Goal: Transaction & Acquisition: Purchase product/service

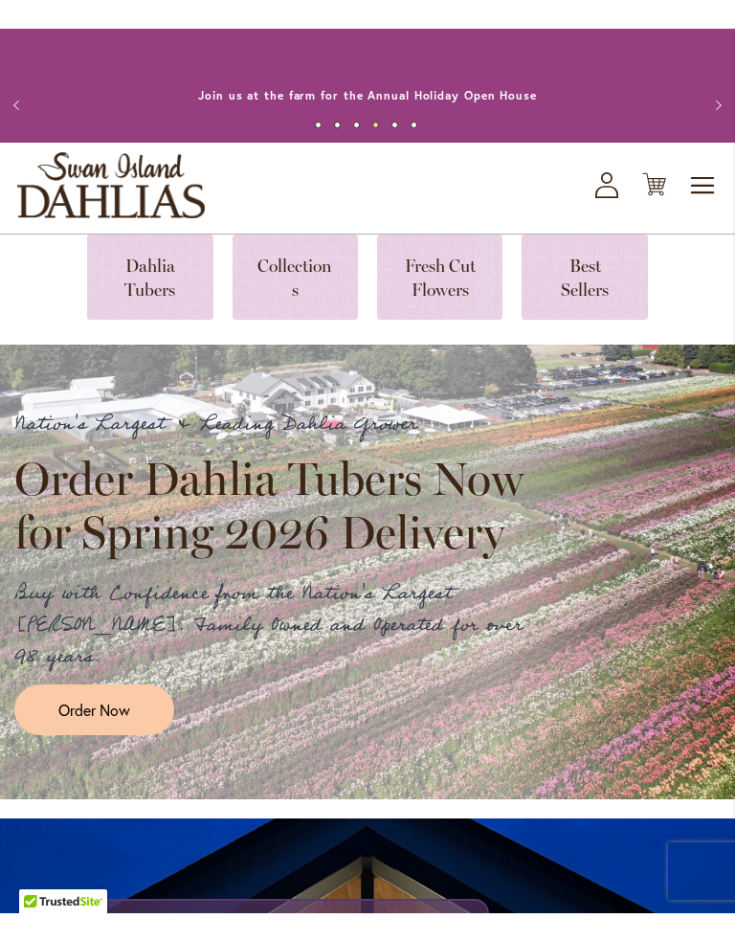
scroll to position [74, 0]
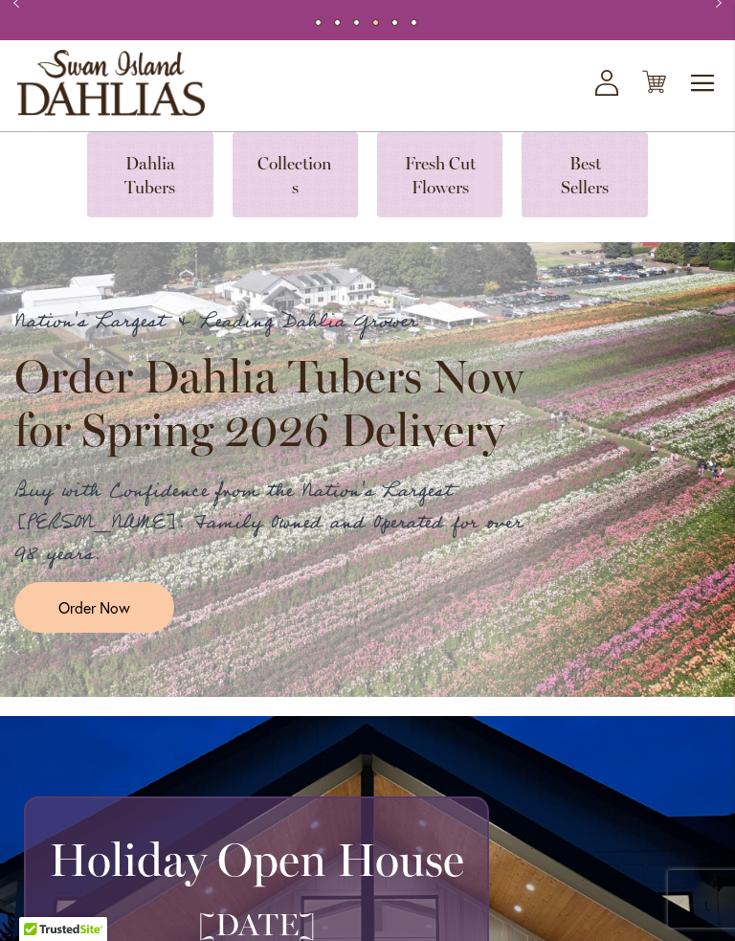
click at [118, 597] on span "Order Now" at bounding box center [94, 608] width 72 height 22
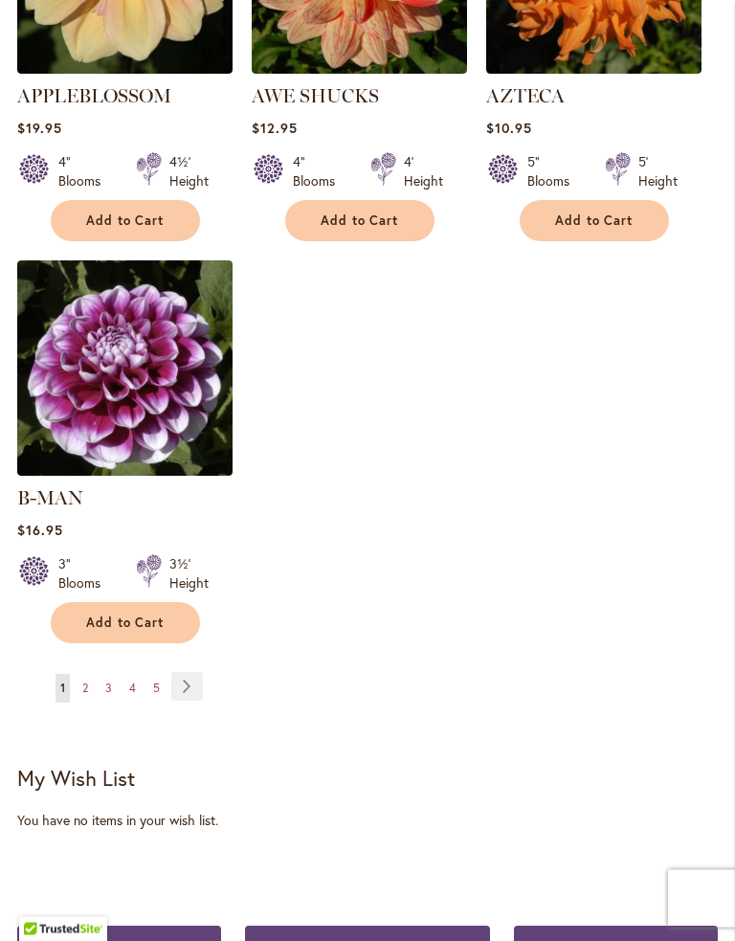
scroll to position [2578, 0]
click at [190, 672] on link "Page Next" at bounding box center [187, 686] width 32 height 29
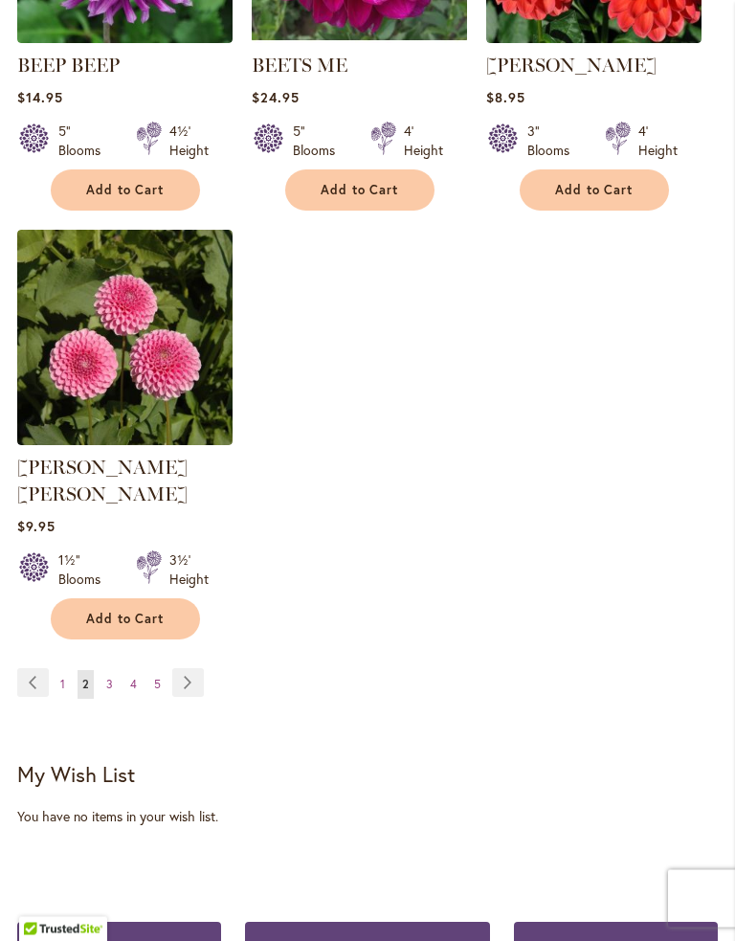
scroll to position [2584, 0]
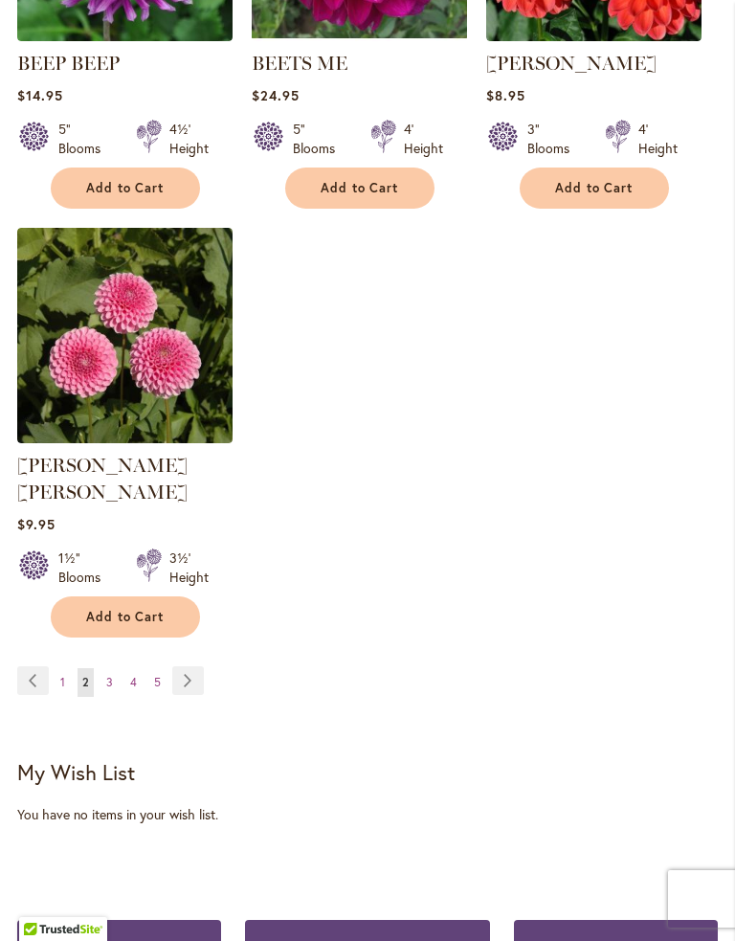
click at [191, 666] on link "Page Next" at bounding box center [188, 680] width 32 height 29
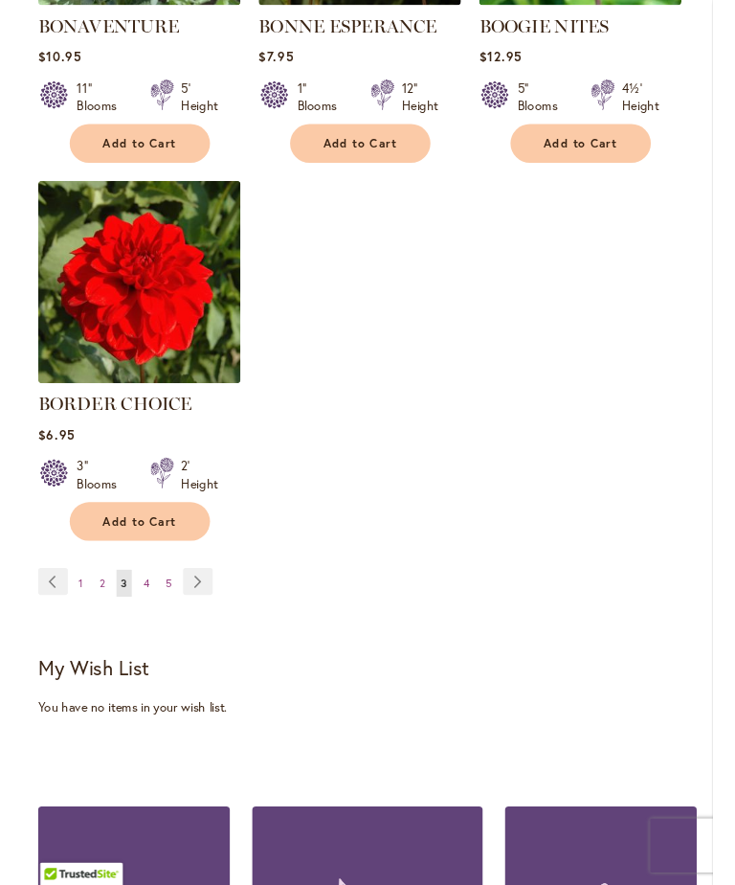
scroll to position [2618, 0]
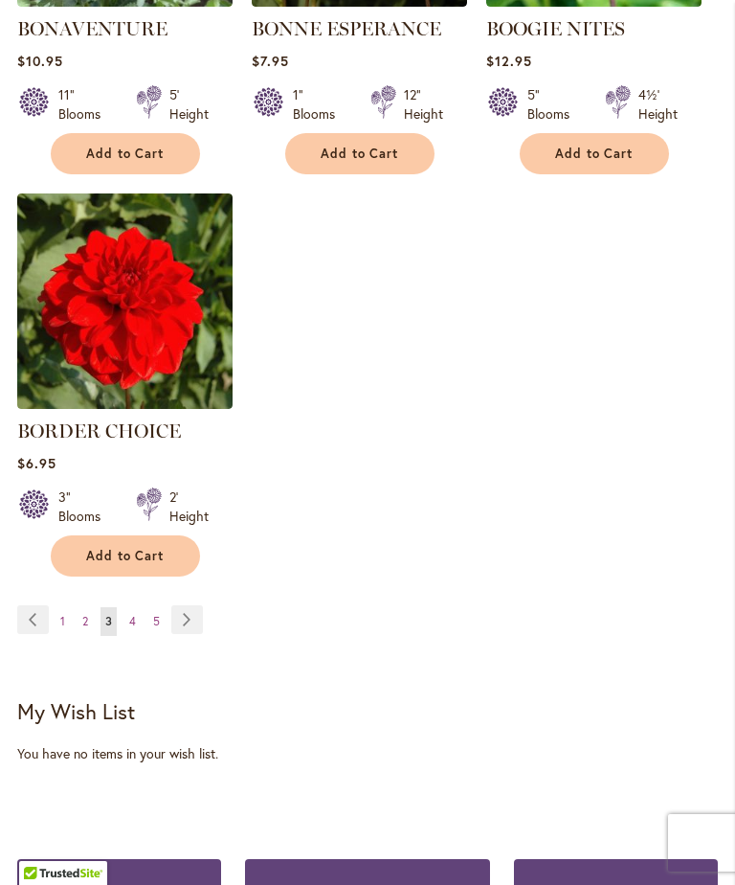
click at [185, 617] on link "Page Next" at bounding box center [187, 619] width 32 height 29
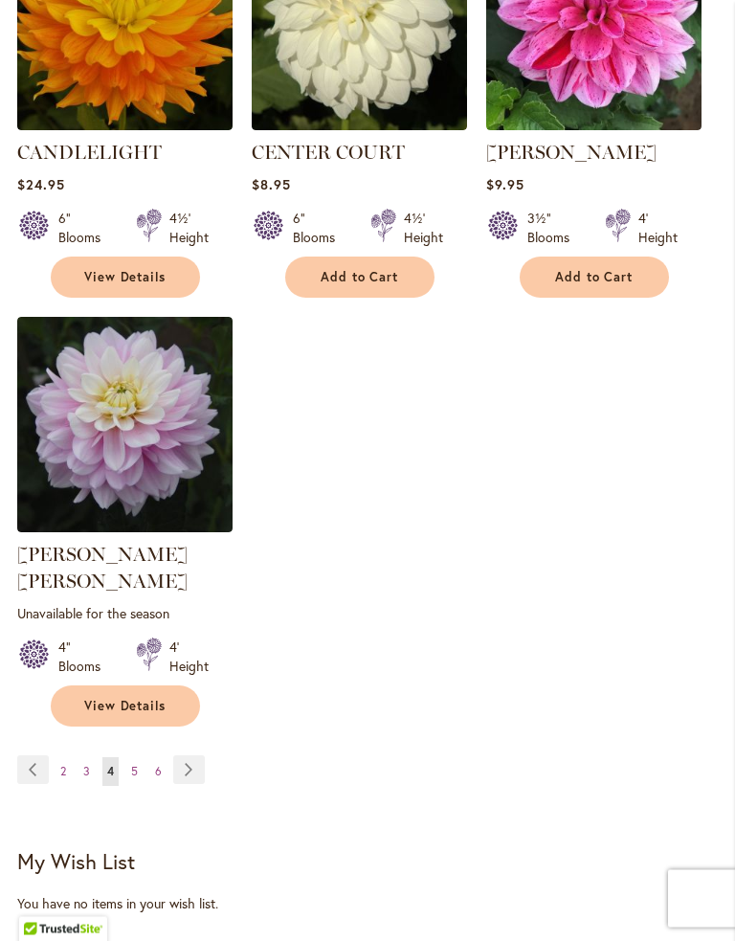
scroll to position [2557, 0]
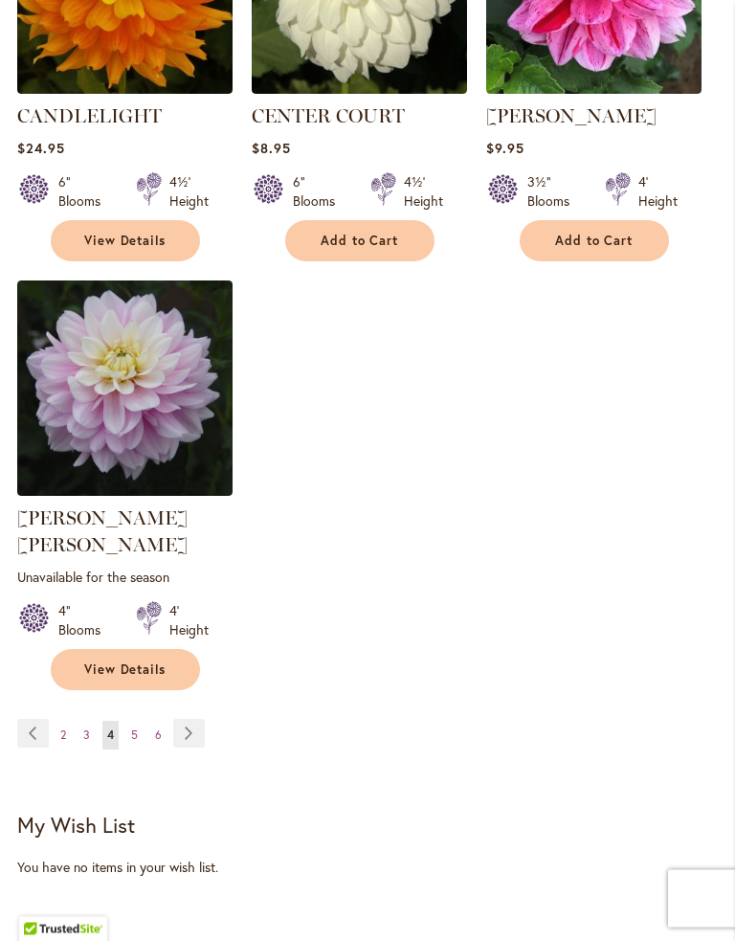
click at [192, 720] on link "Page Next" at bounding box center [189, 734] width 32 height 29
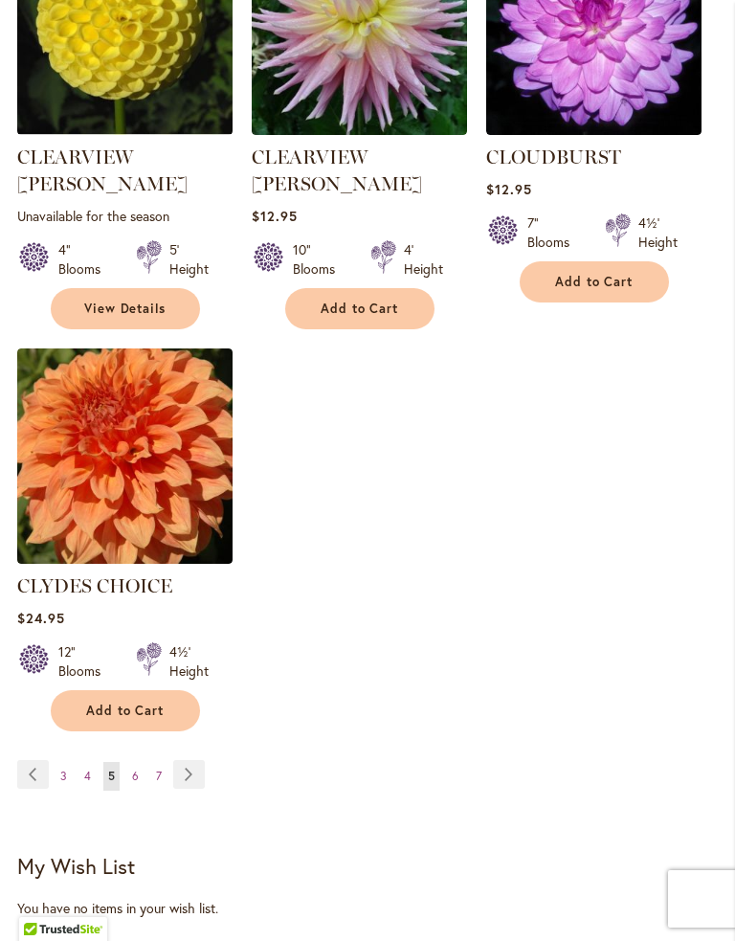
scroll to position [2530, 0]
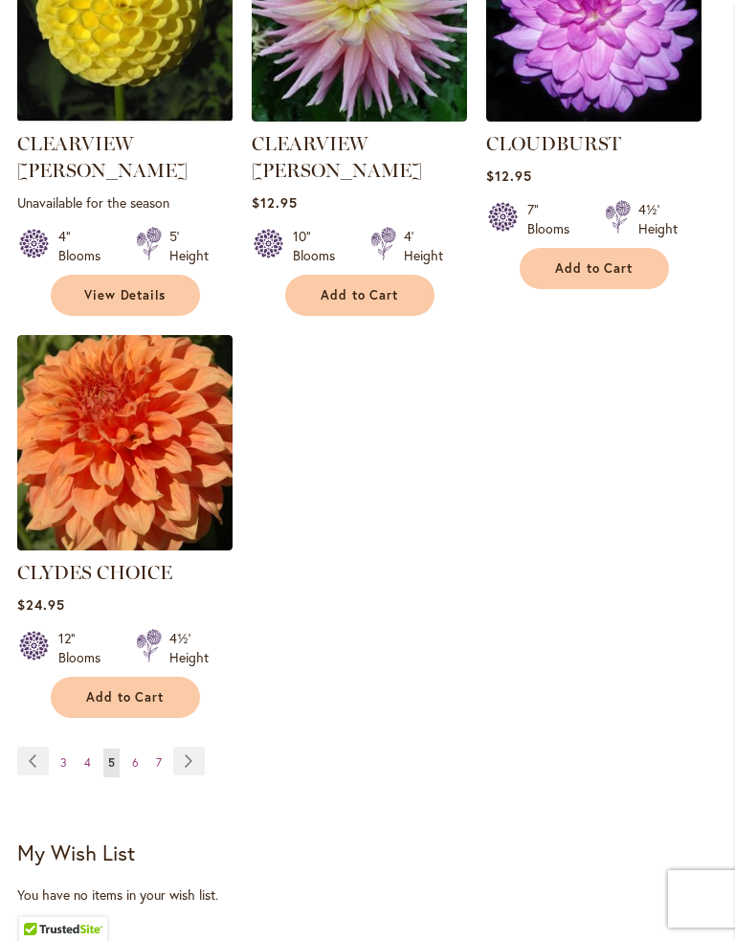
click at [186, 747] on link "Page Next" at bounding box center [189, 761] width 32 height 29
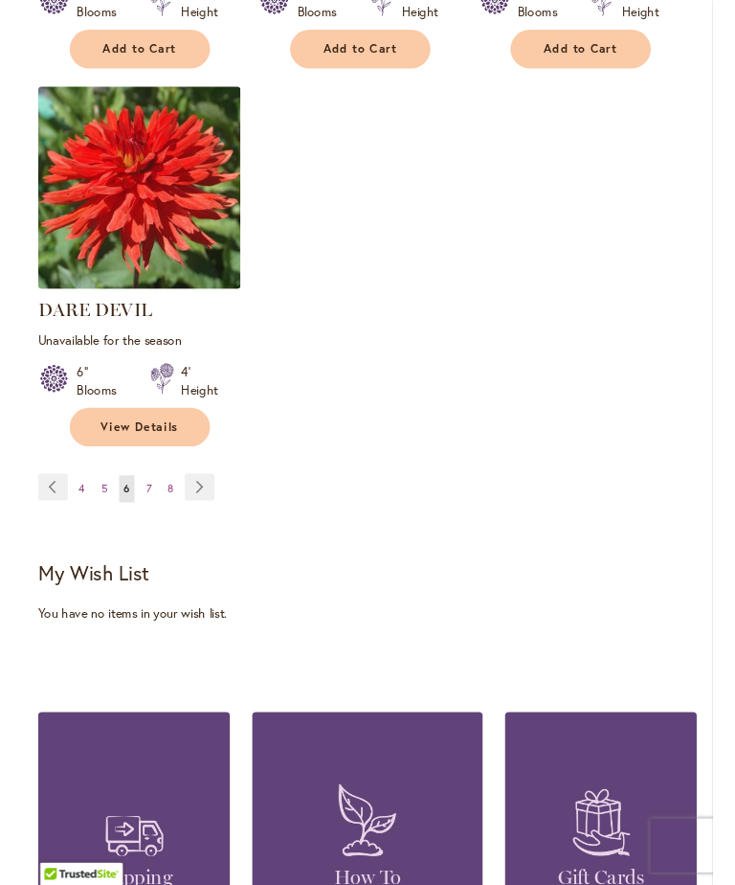
scroll to position [2768, 0]
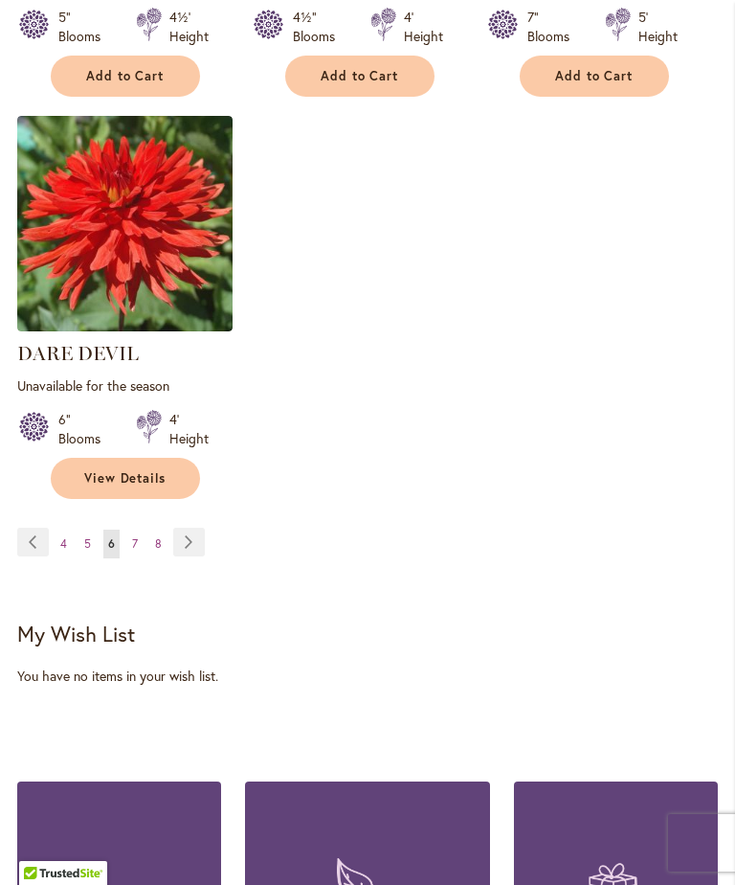
click at [187, 528] on link "Page Next" at bounding box center [189, 542] width 32 height 29
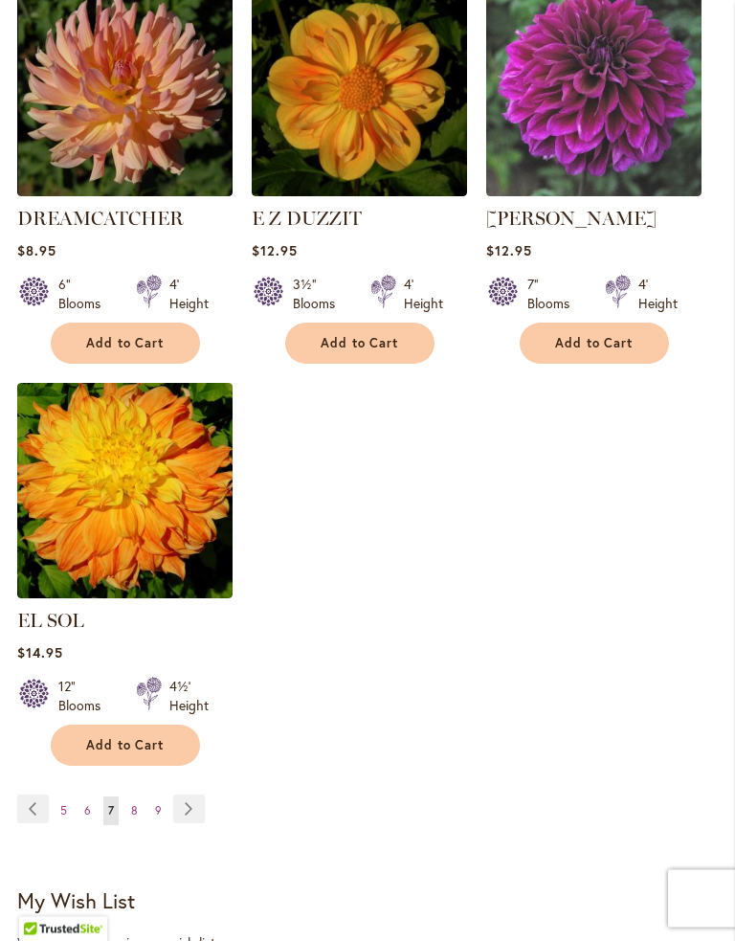
scroll to position [2458, 0]
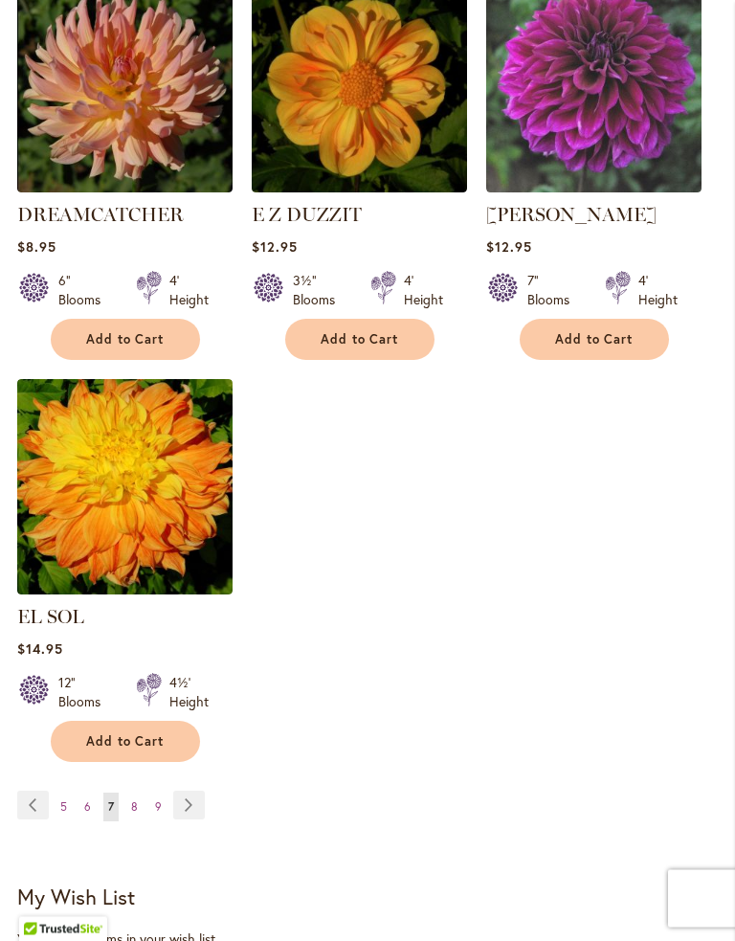
click at [188, 792] on link "Page Next" at bounding box center [189, 806] width 32 height 29
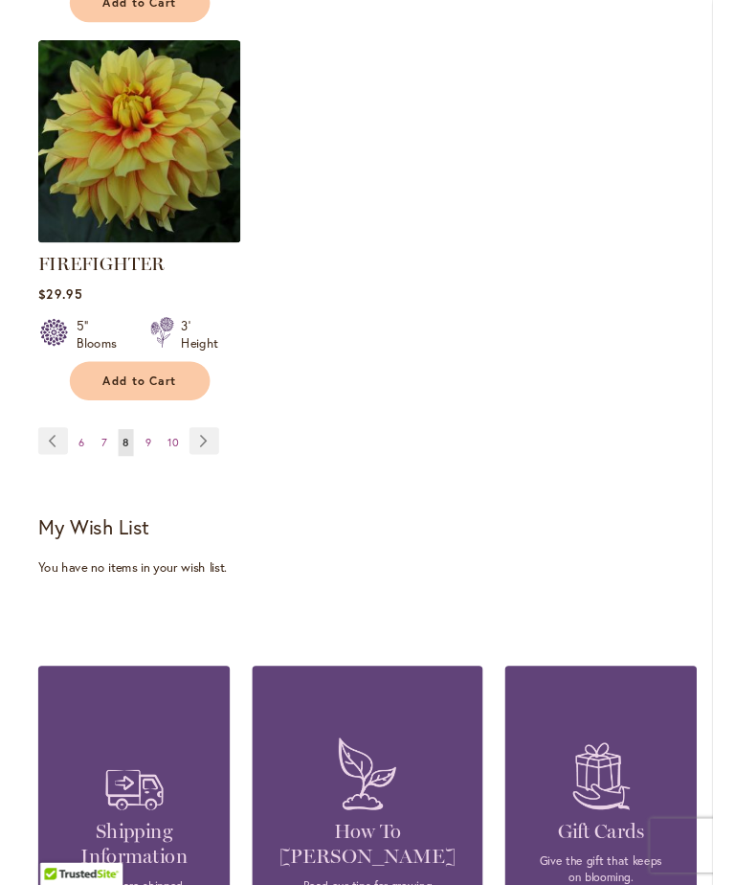
scroll to position [2809, 0]
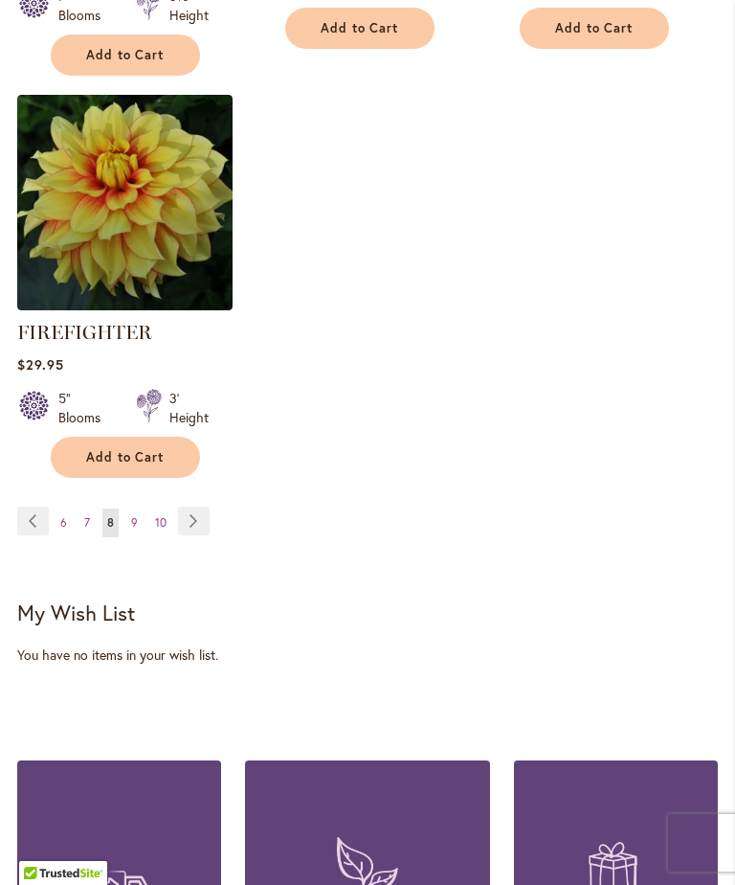
click at [198, 518] on link "Page Next" at bounding box center [194, 521] width 32 height 29
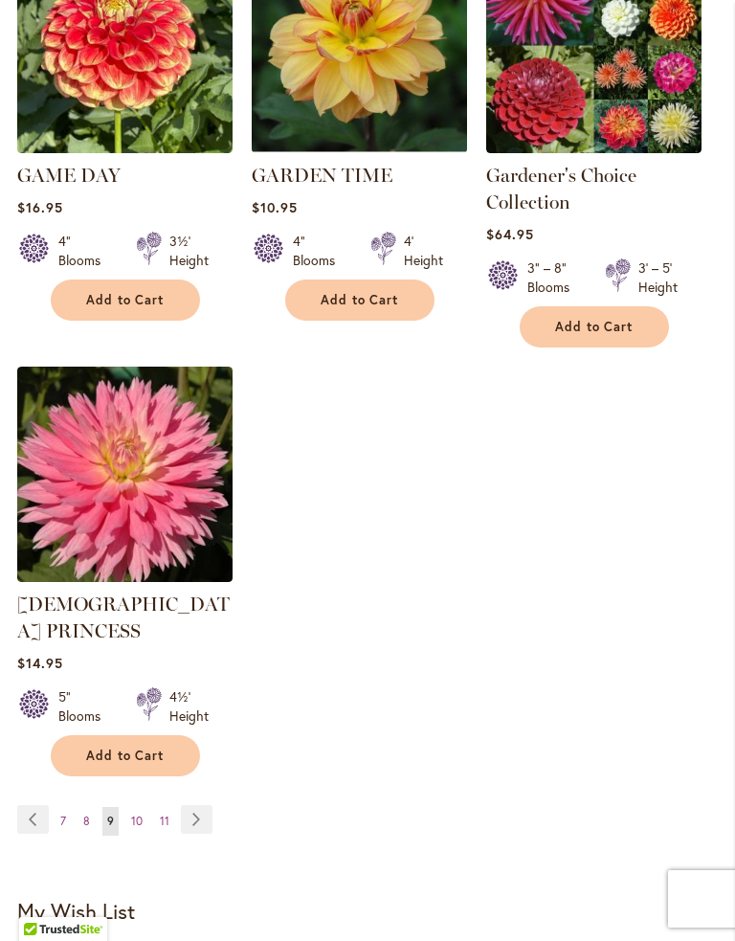
scroll to position [2573, 0]
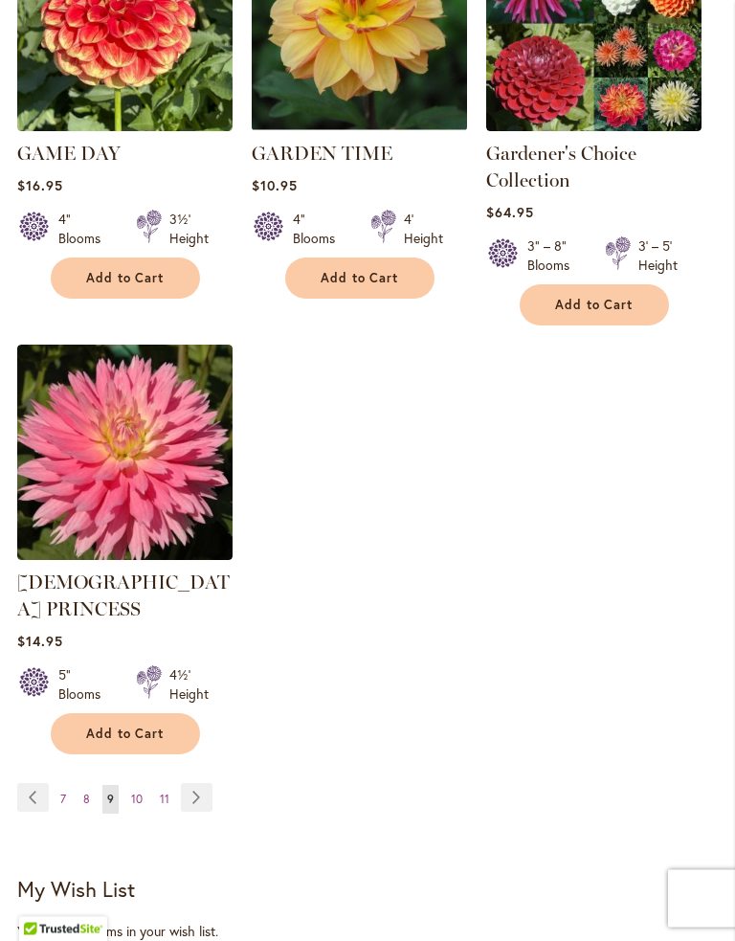
click at [198, 784] on link "Page Next" at bounding box center [197, 798] width 32 height 29
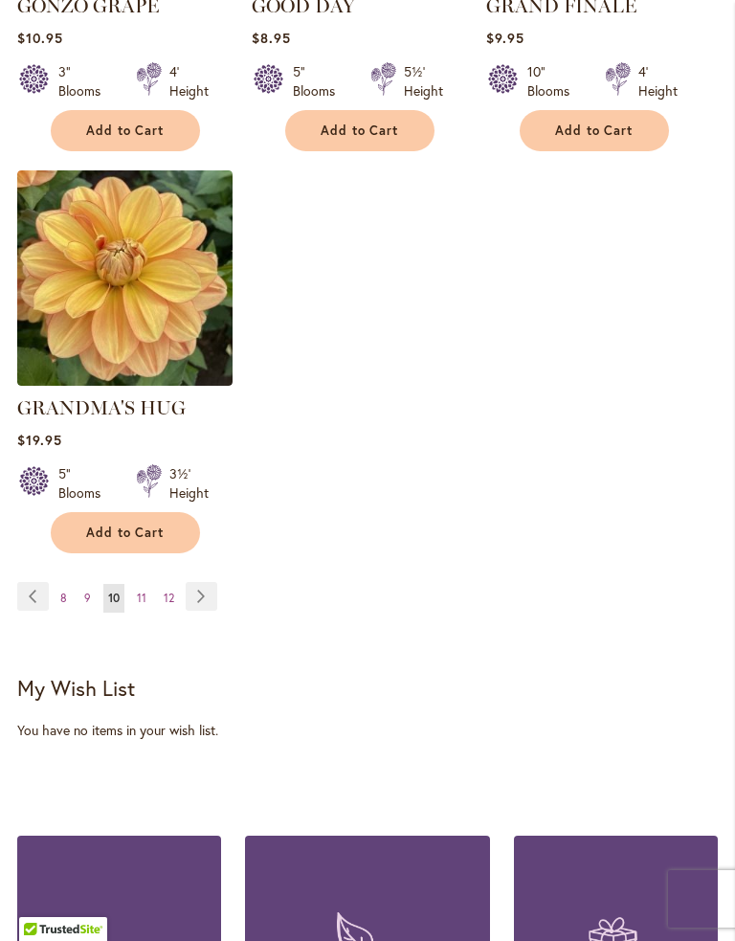
scroll to position [2675, 0]
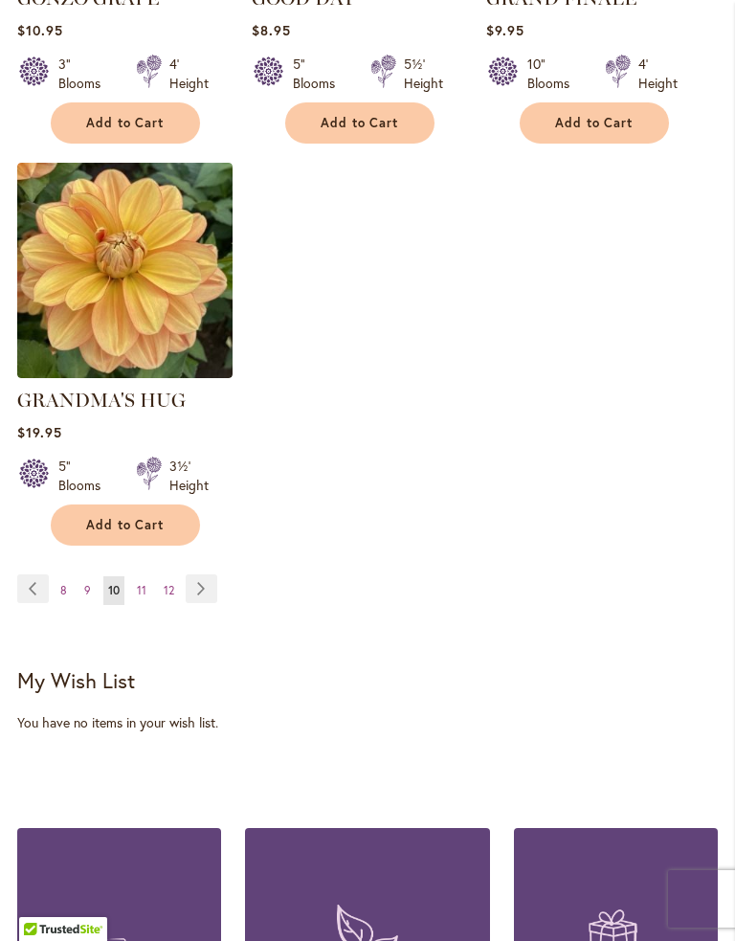
click at [206, 575] on link "Page Next" at bounding box center [202, 589] width 32 height 29
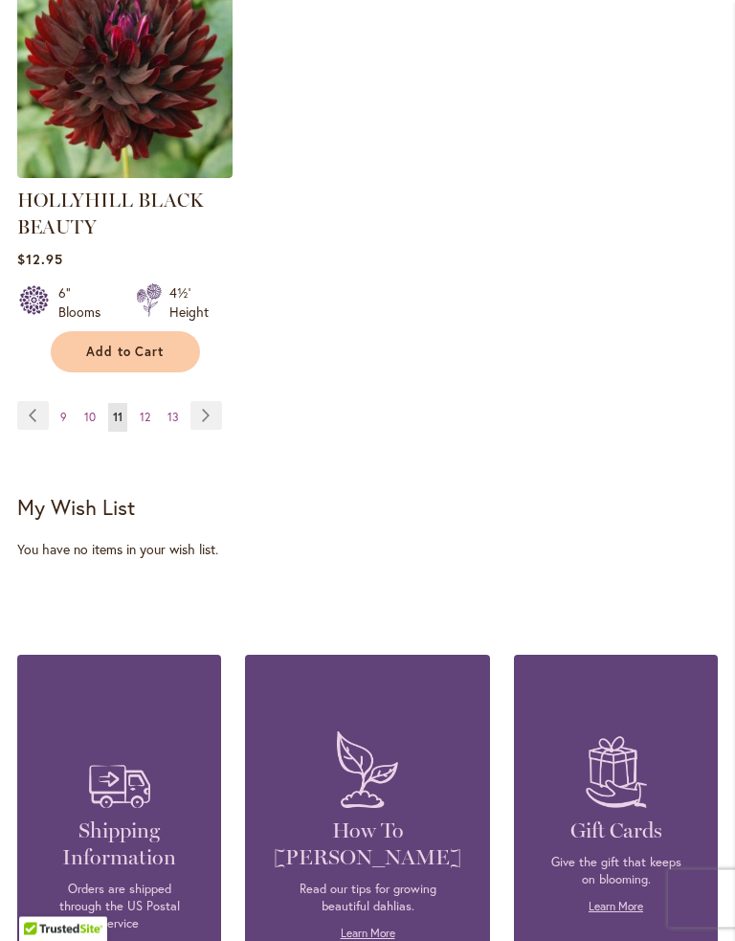
scroll to position [2922, 0]
click at [205, 416] on link "Page Next" at bounding box center [207, 415] width 32 height 29
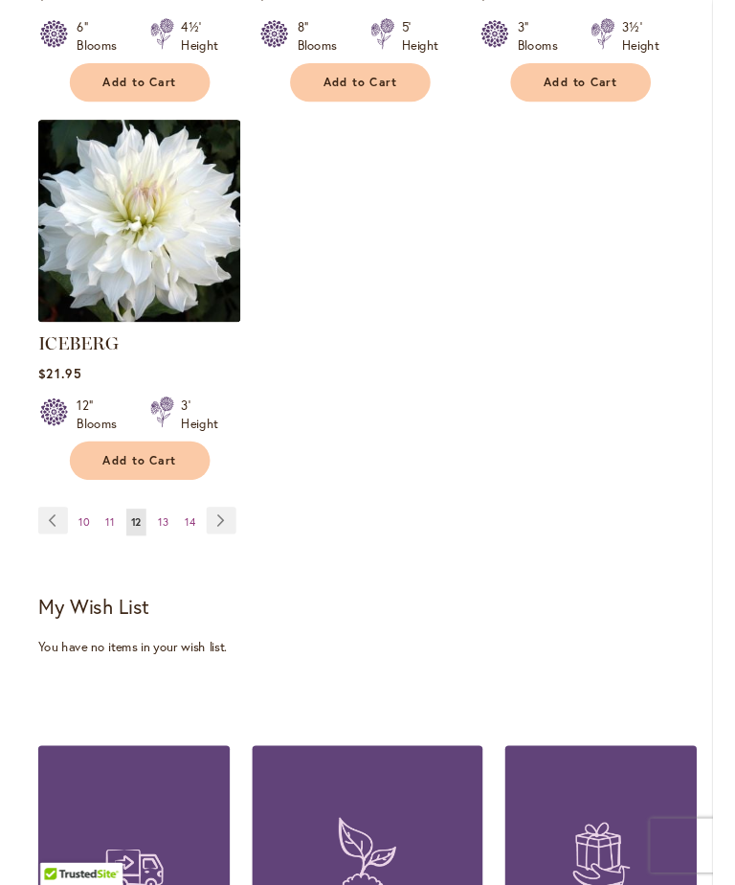
scroll to position [2664, 0]
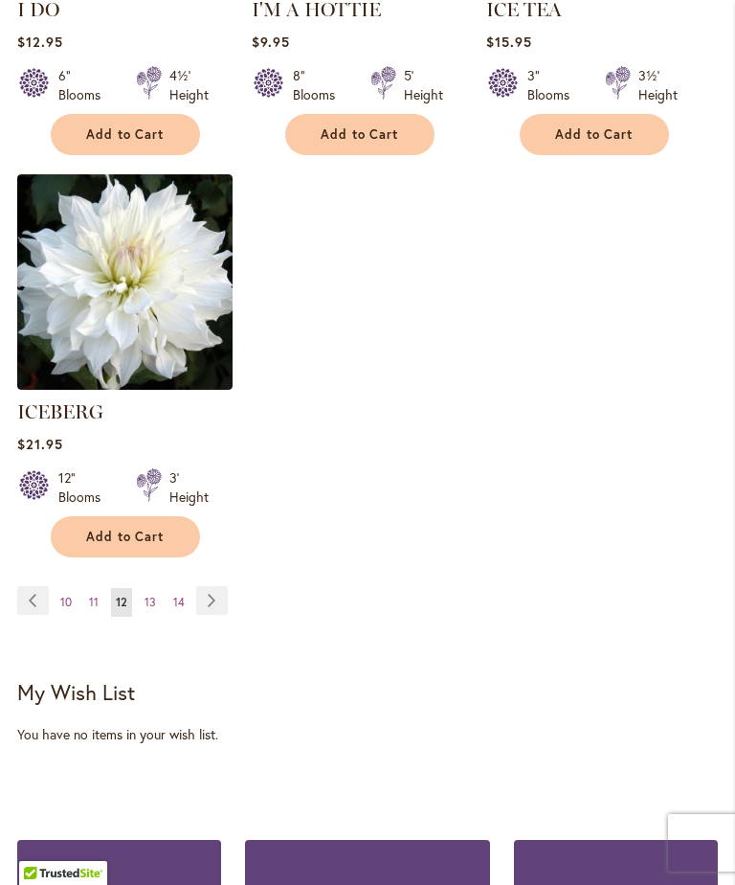
click at [208, 586] on link "Page Next" at bounding box center [212, 600] width 32 height 29
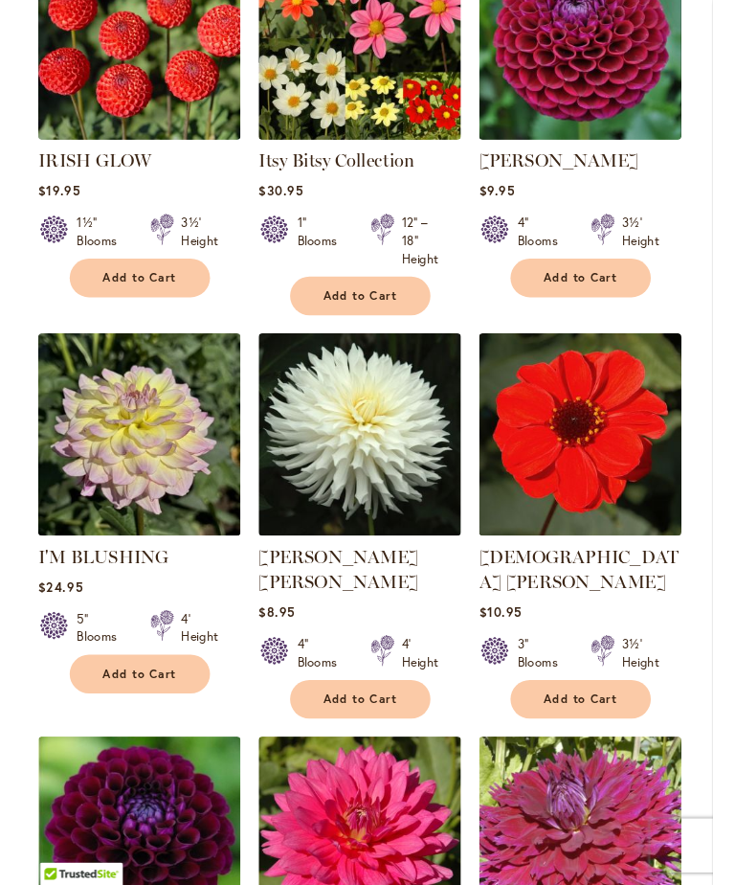
scroll to position [2497, 0]
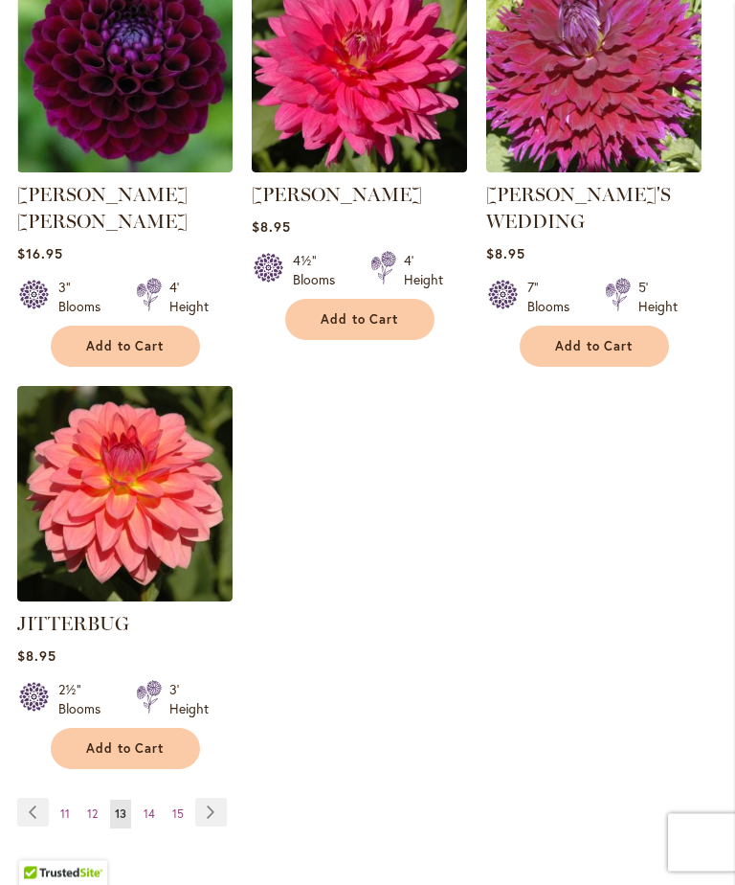
click at [217, 799] on link "Page Next" at bounding box center [211, 813] width 32 height 29
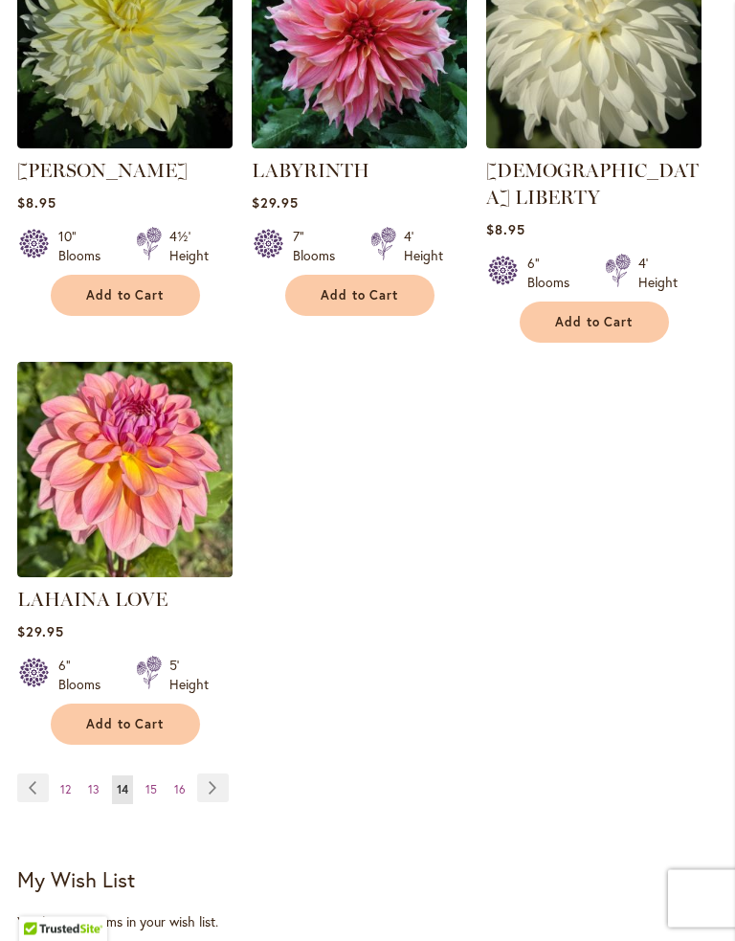
scroll to position [2479, 0]
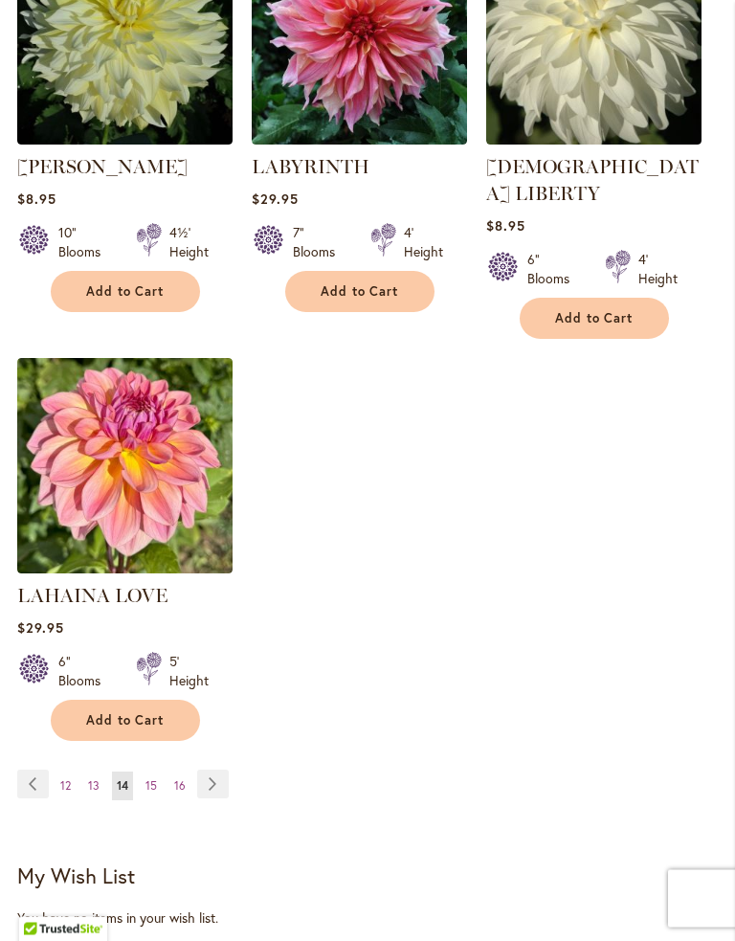
click at [209, 771] on link "Page Next" at bounding box center [213, 785] width 32 height 29
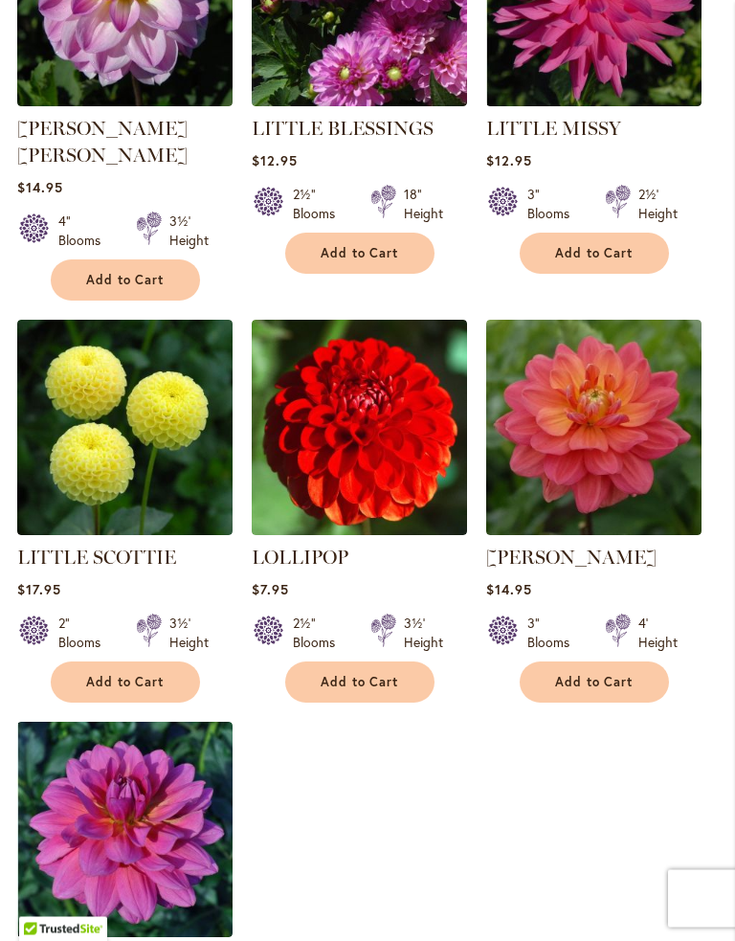
scroll to position [2158, 0]
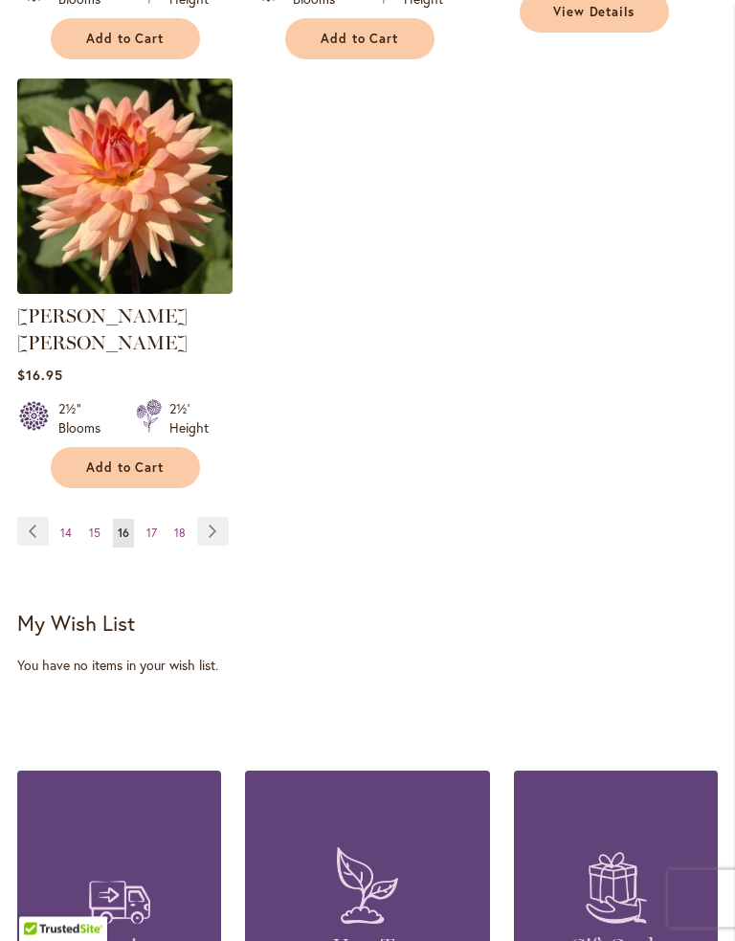
scroll to position [2804, 0]
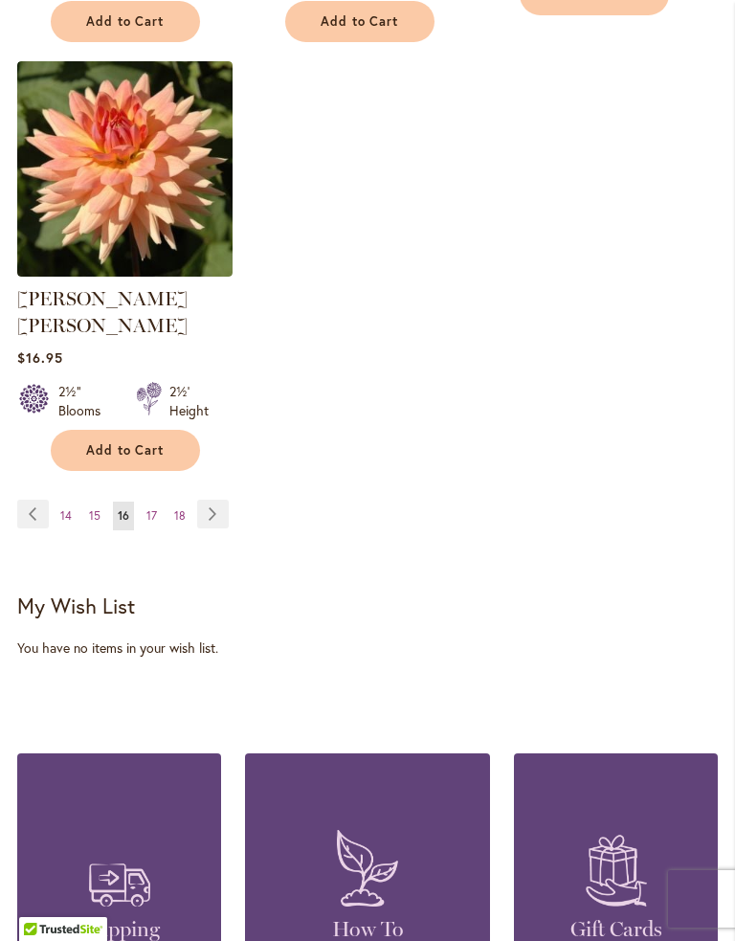
click at [223, 500] on link "Page Next" at bounding box center [213, 514] width 32 height 29
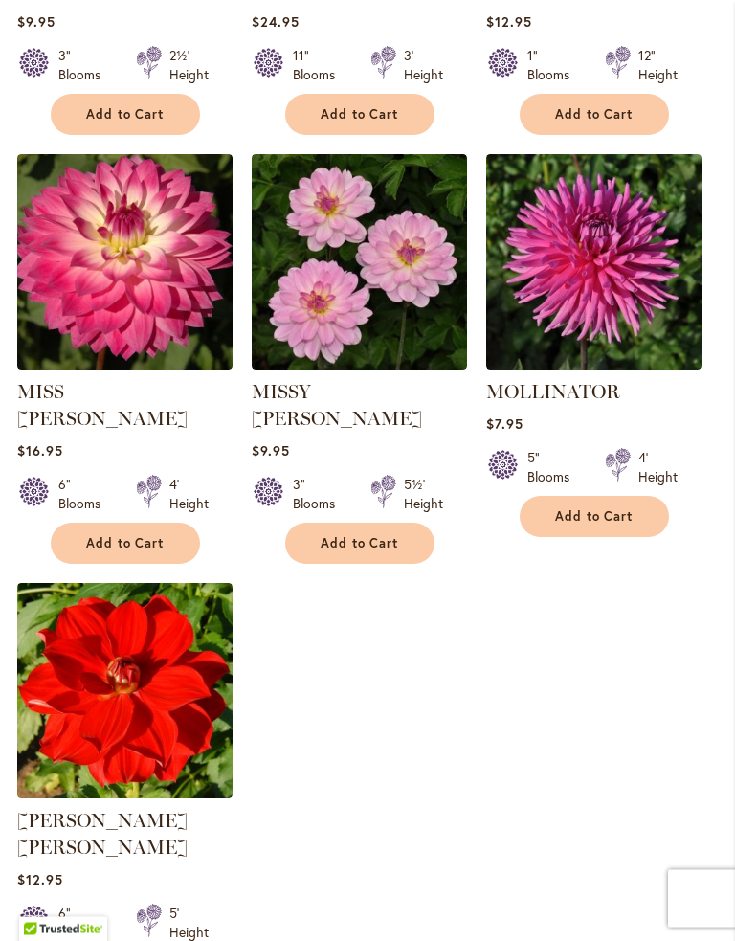
scroll to position [2513, 0]
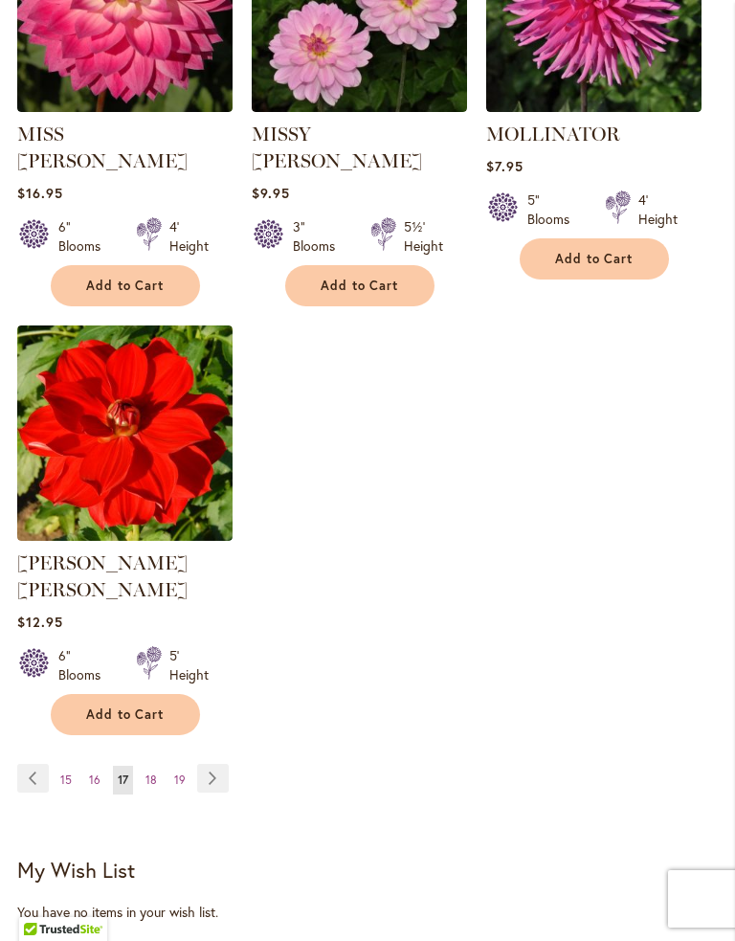
click at [214, 764] on link "Page Next" at bounding box center [213, 778] width 32 height 29
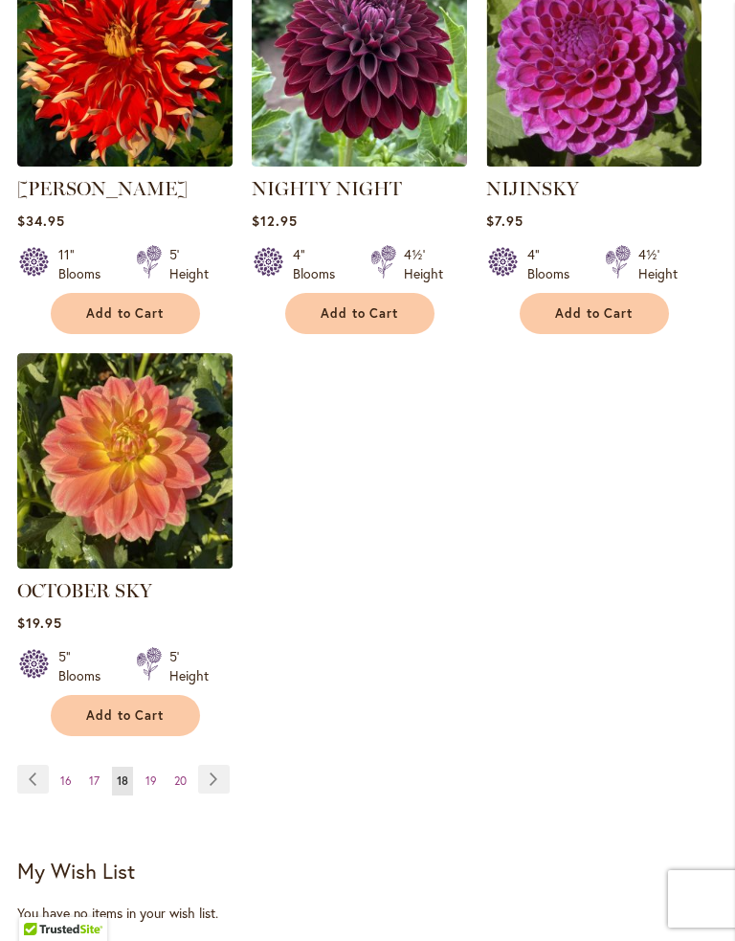
scroll to position [2572, 0]
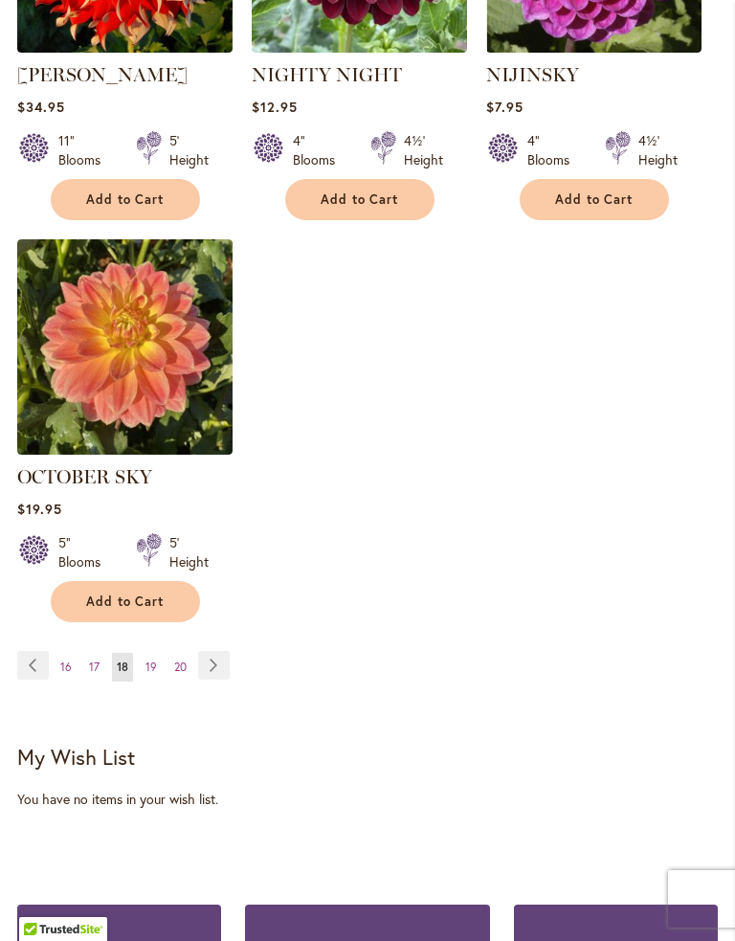
click at [214, 667] on link "Page Next" at bounding box center [214, 665] width 32 height 29
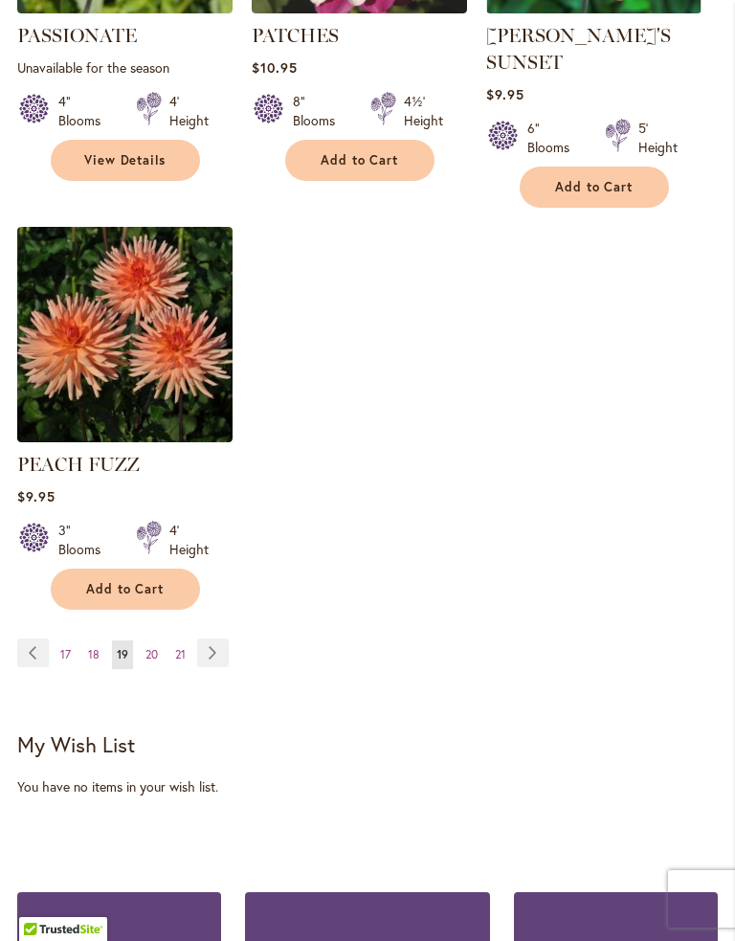
scroll to position [2639, 0]
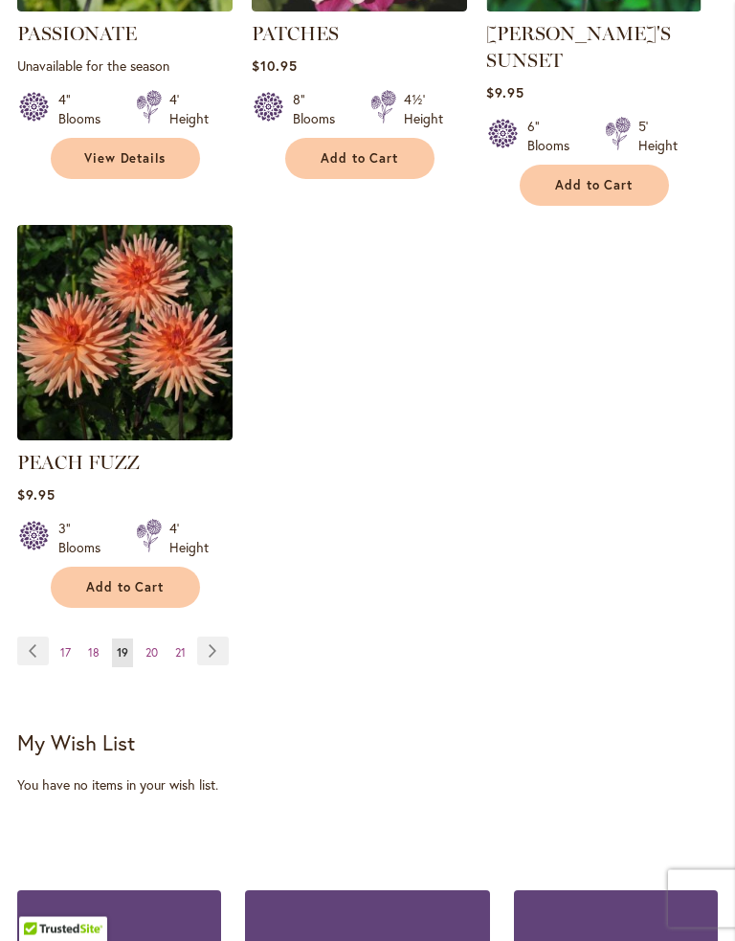
click at [207, 638] on link "Page Next" at bounding box center [213, 652] width 32 height 29
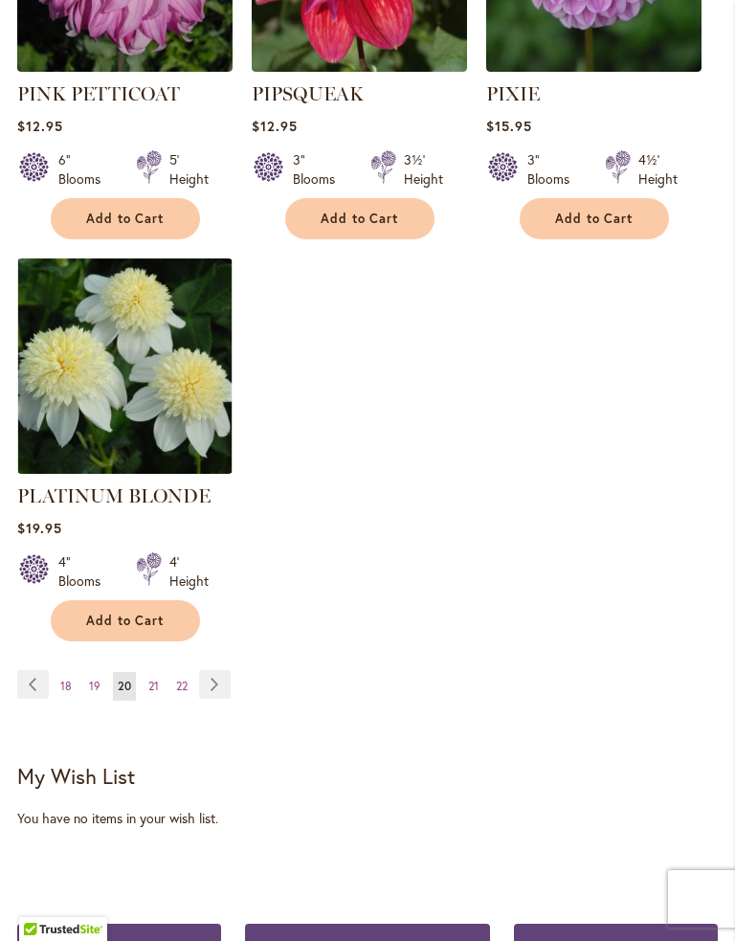
scroll to position [2645, 0]
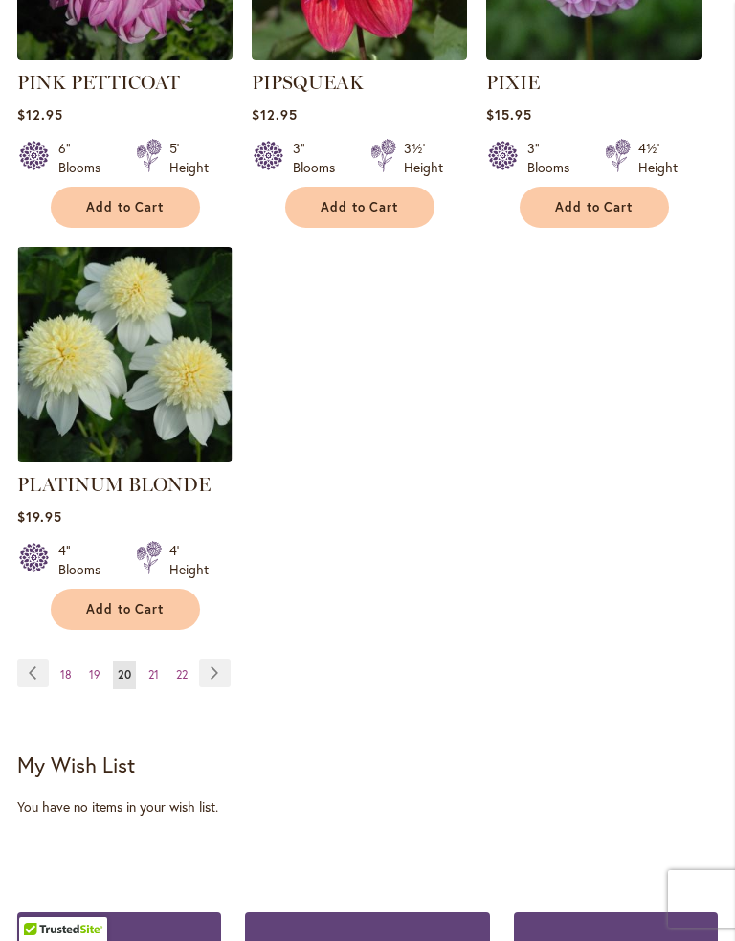
click at [214, 659] on link "Page Next" at bounding box center [215, 673] width 32 height 29
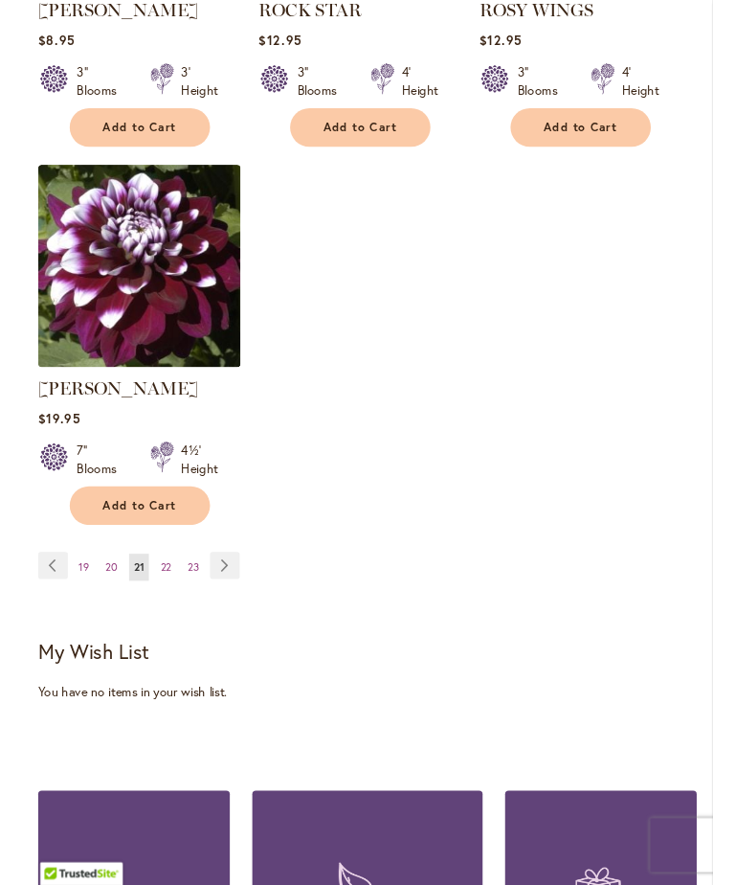
scroll to position [2644, 0]
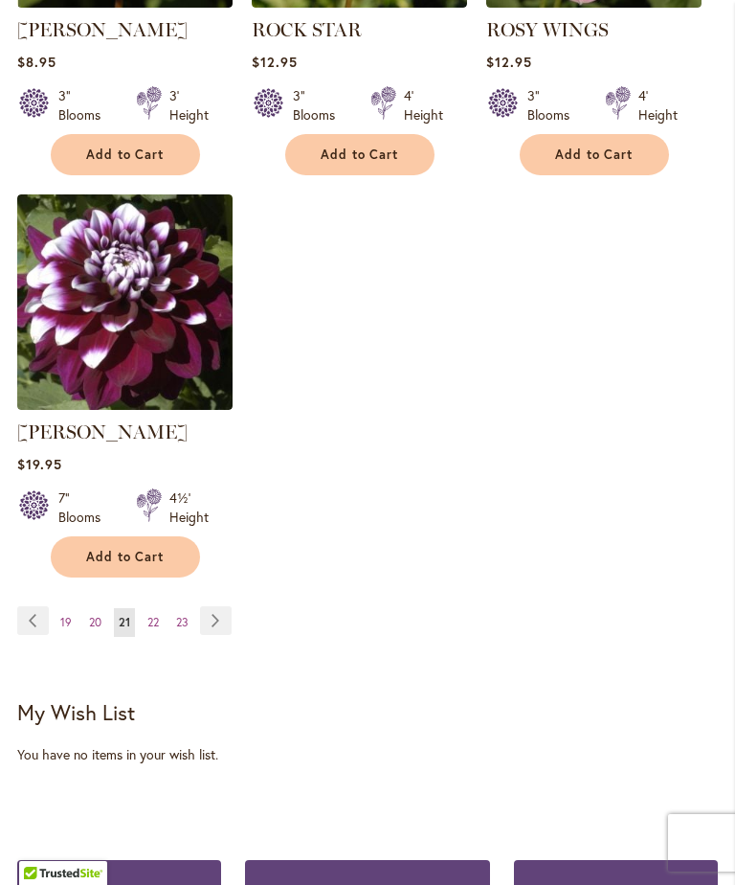
click at [215, 618] on link "Page Next" at bounding box center [216, 620] width 32 height 29
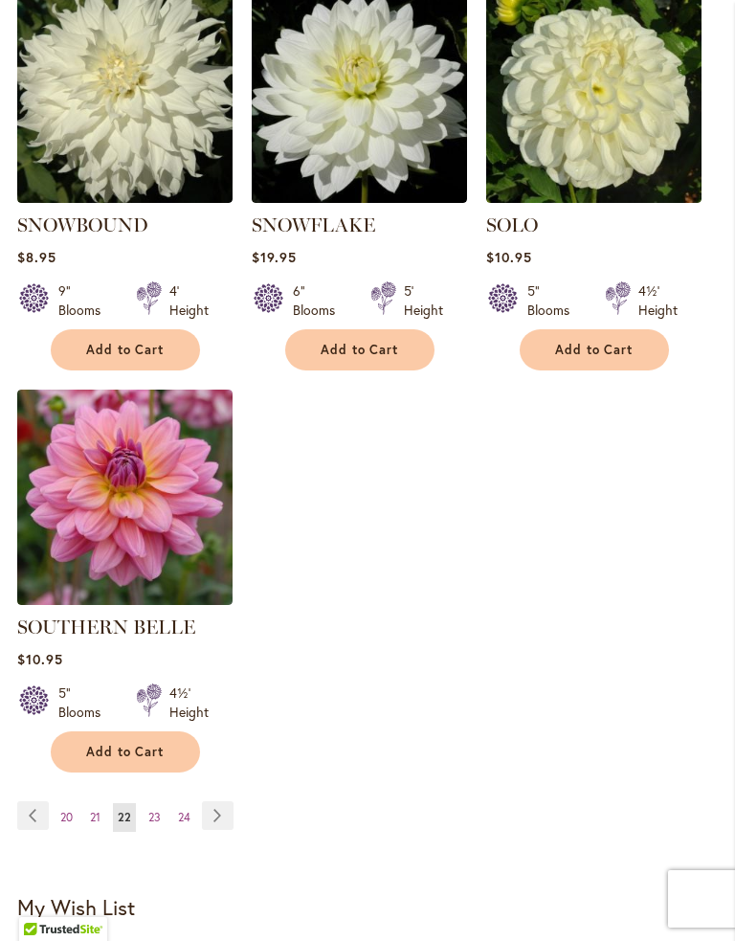
scroll to position [2458, 0]
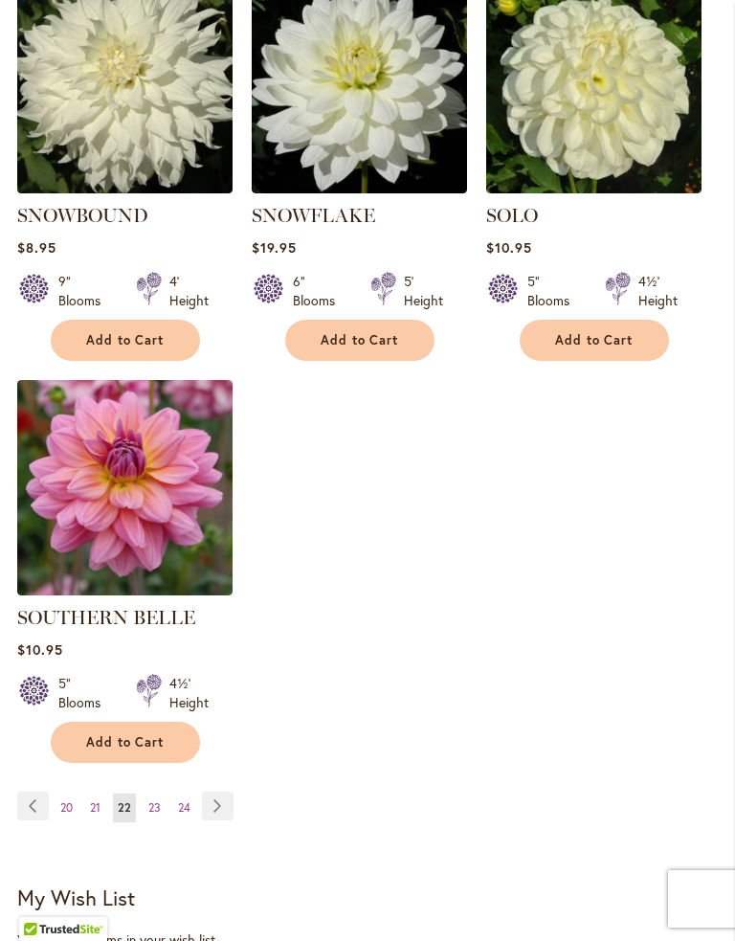
click at [214, 792] on link "Page Next" at bounding box center [218, 806] width 32 height 29
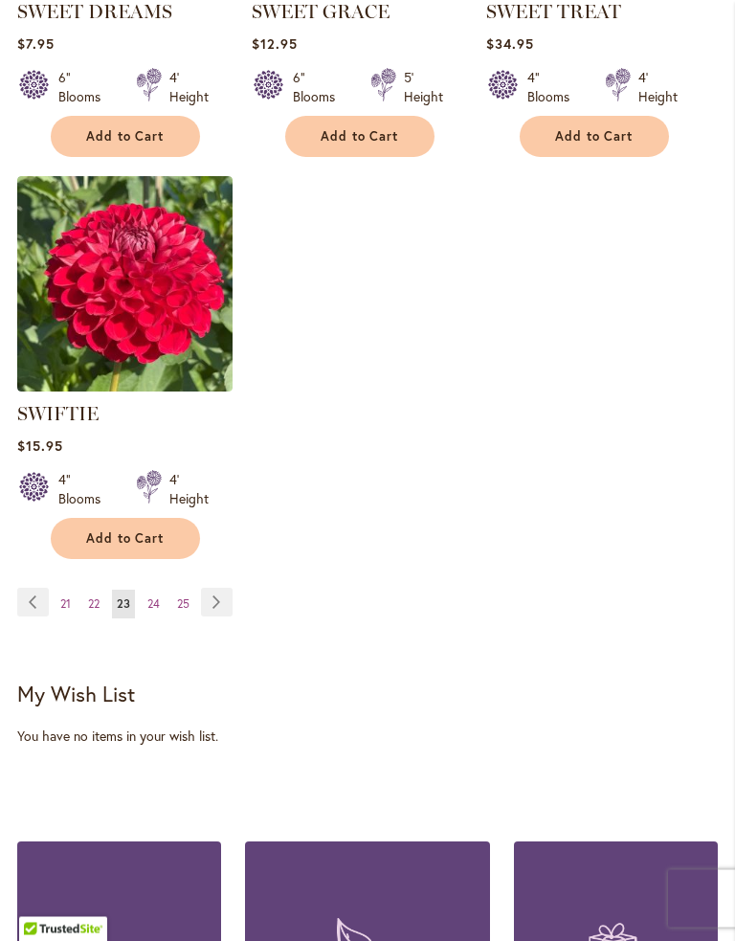
scroll to position [2663, 0]
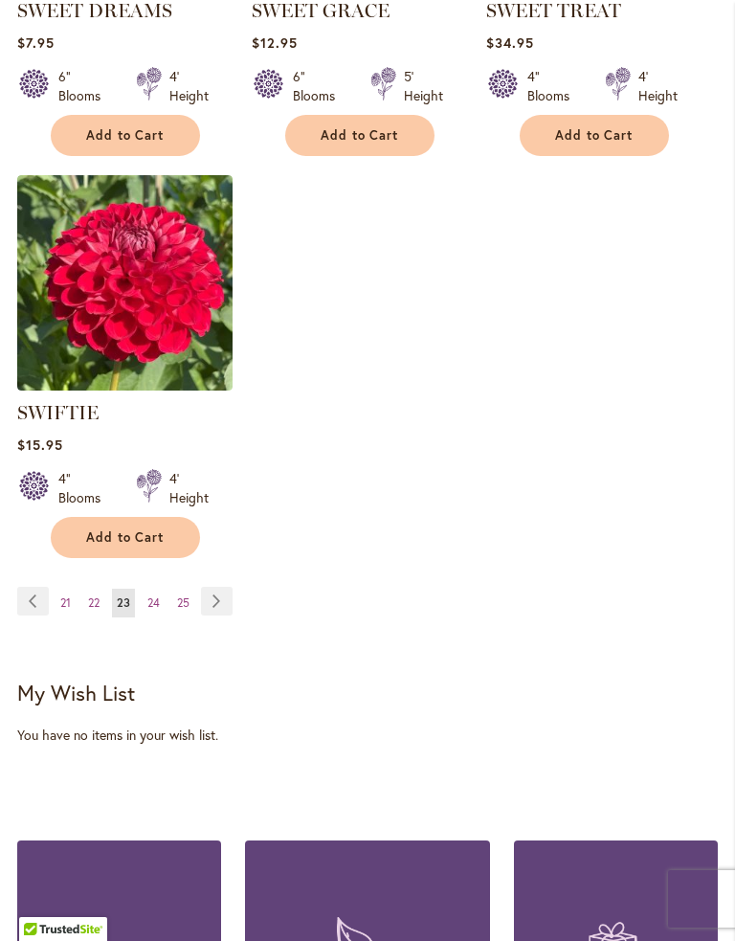
click at [215, 603] on link "Page Next" at bounding box center [217, 601] width 32 height 29
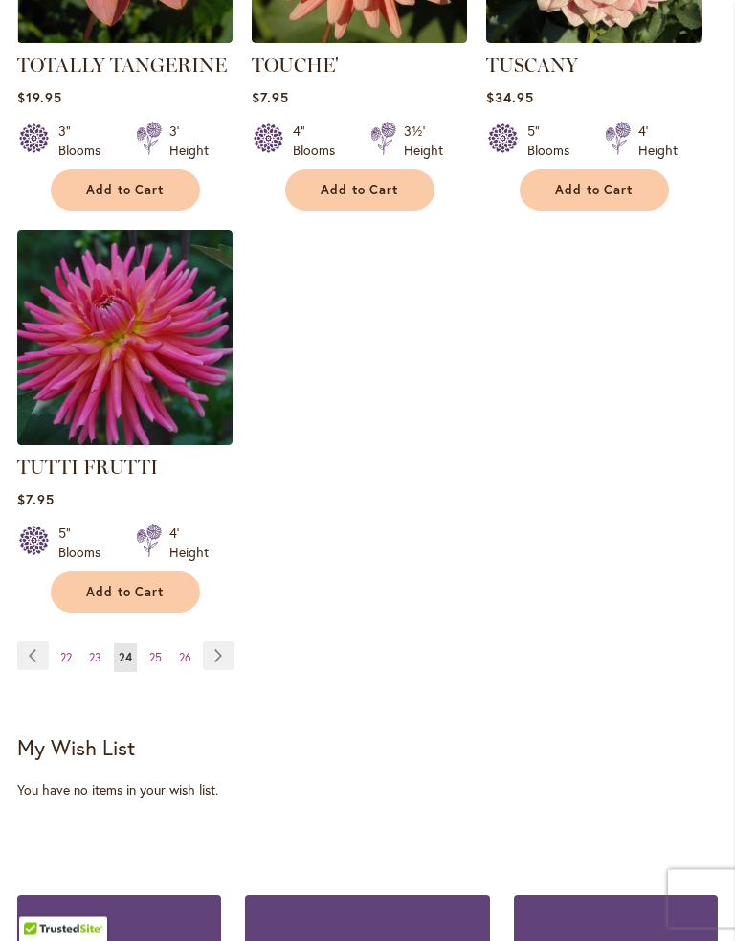
scroll to position [2621, 0]
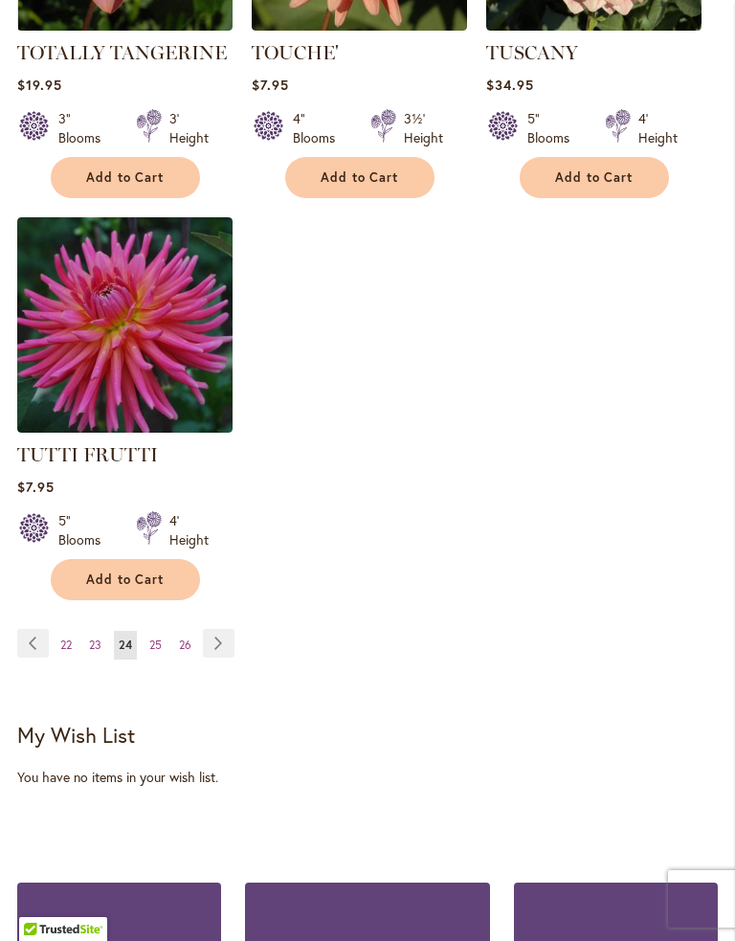
click at [216, 629] on link "Page Next" at bounding box center [219, 643] width 32 height 29
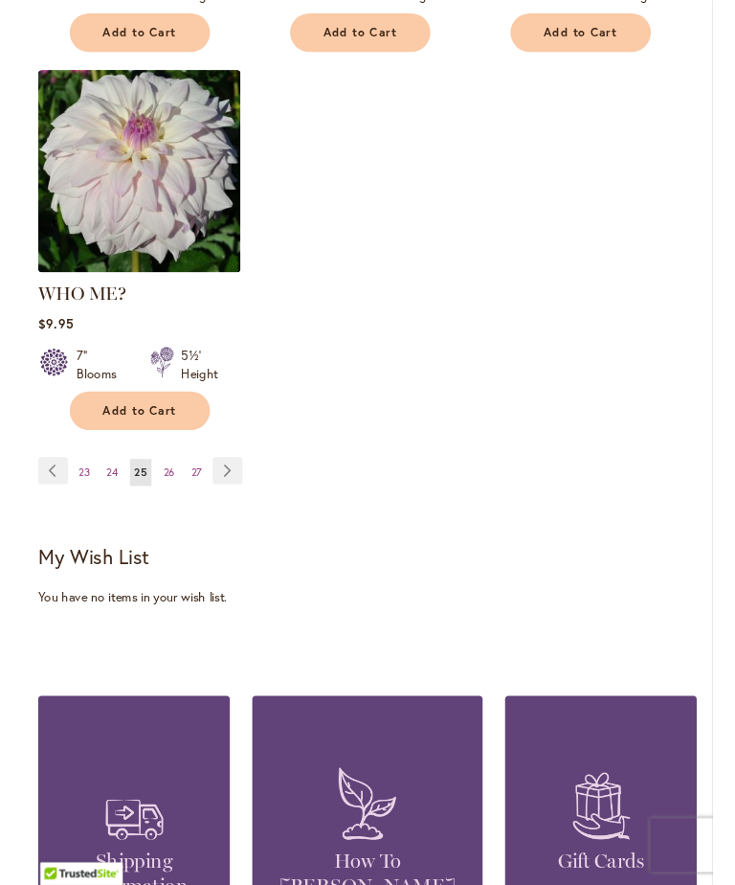
scroll to position [2746, 0]
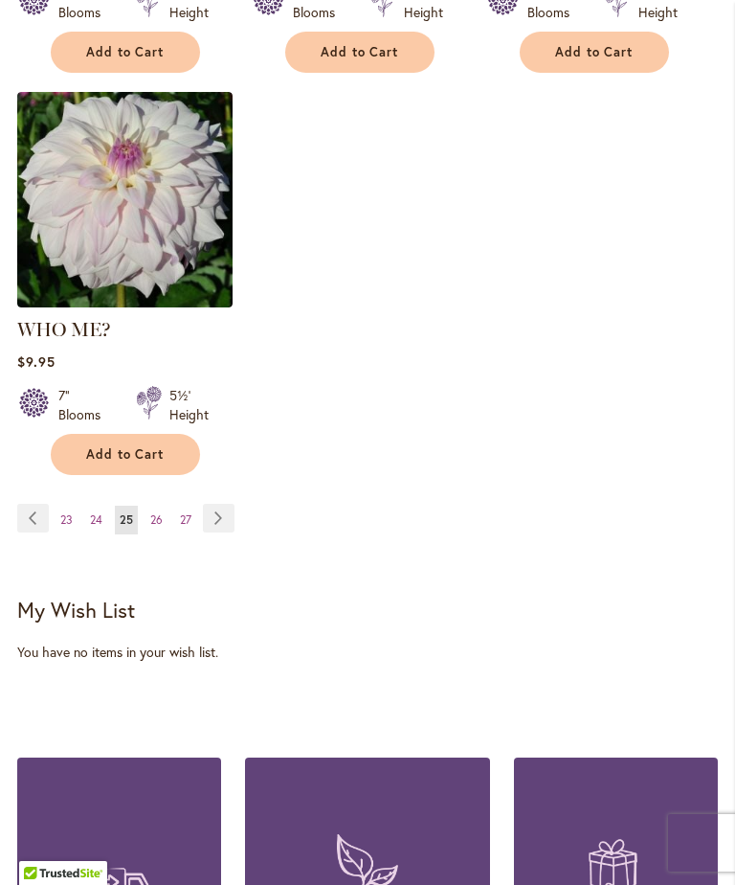
click at [221, 504] on link "Page Next" at bounding box center [219, 518] width 32 height 29
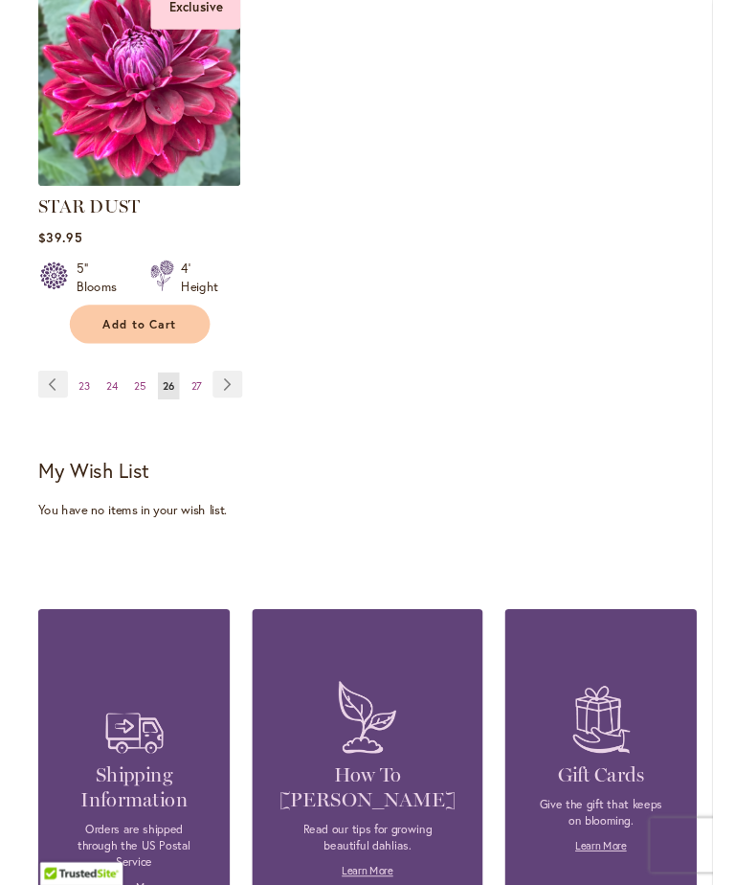
scroll to position [2819, 0]
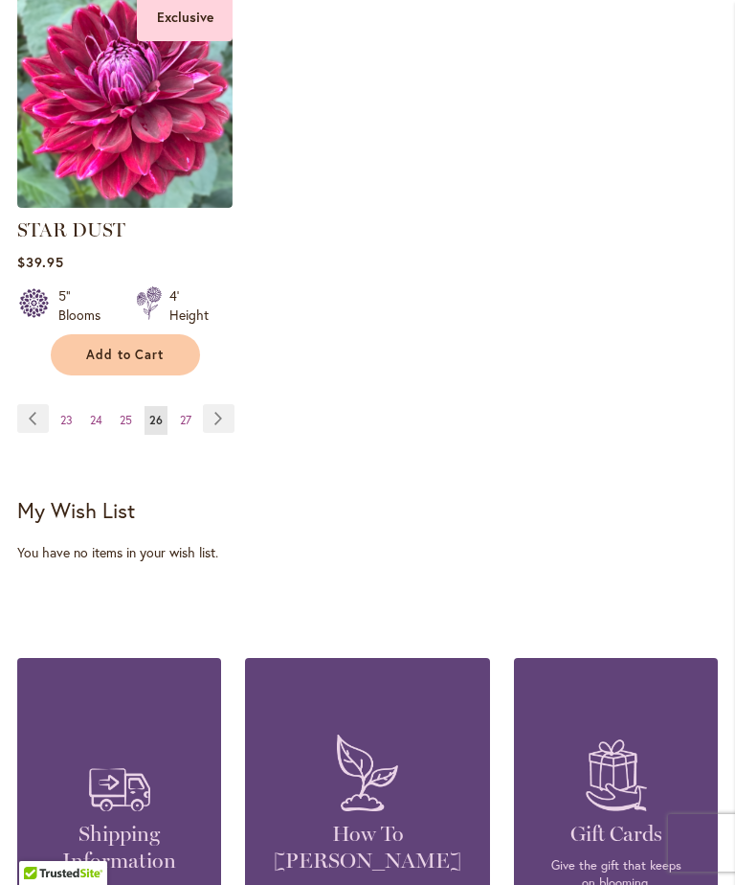
click at [220, 421] on link "Page Next" at bounding box center [219, 418] width 32 height 29
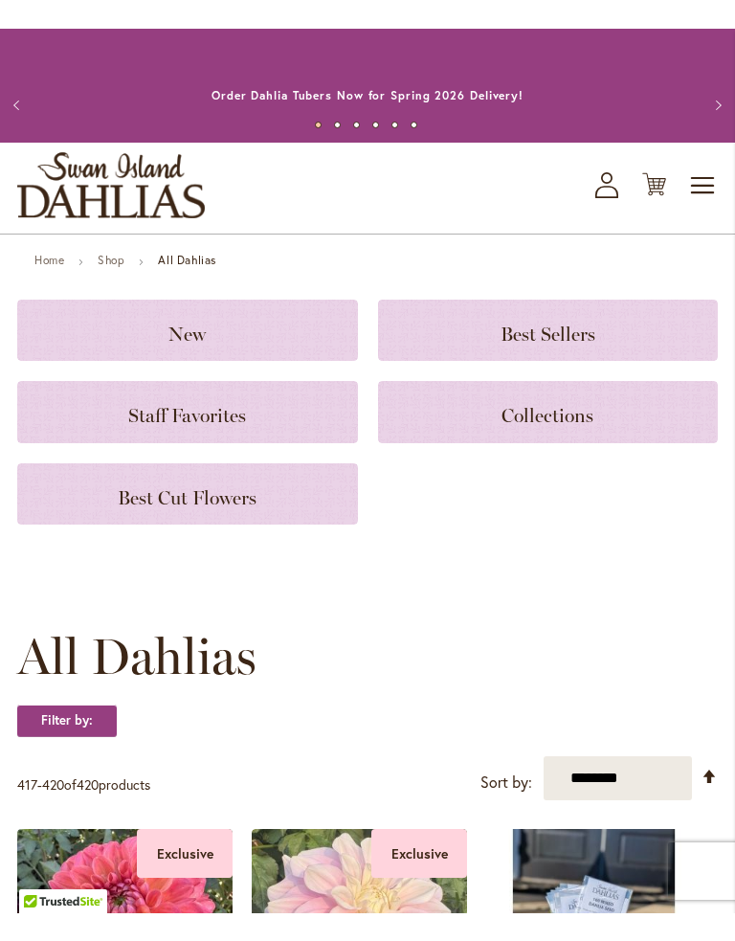
scroll to position [767, 0]
